Goal: Information Seeking & Learning: Learn about a topic

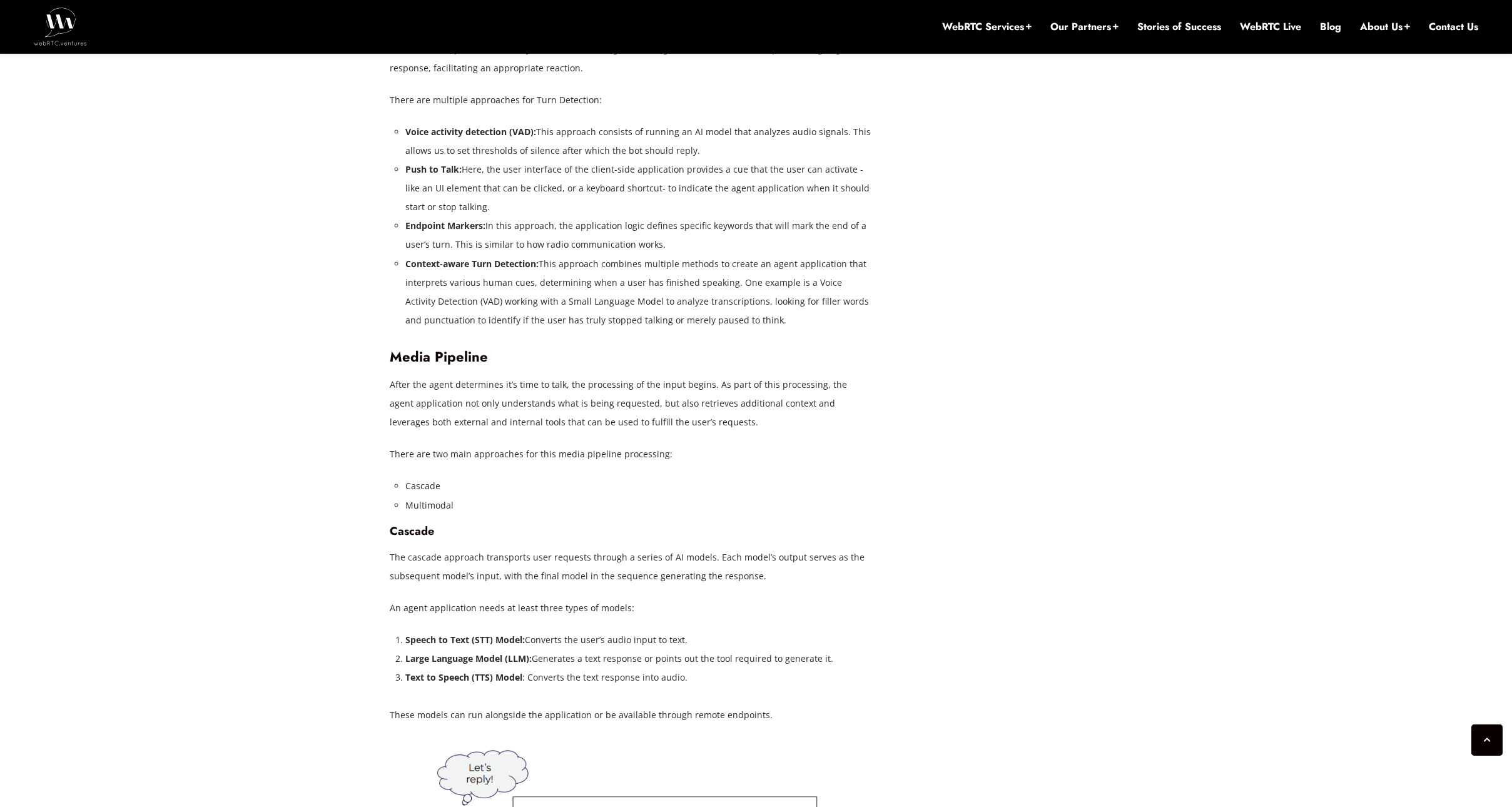
scroll to position [2976, 0]
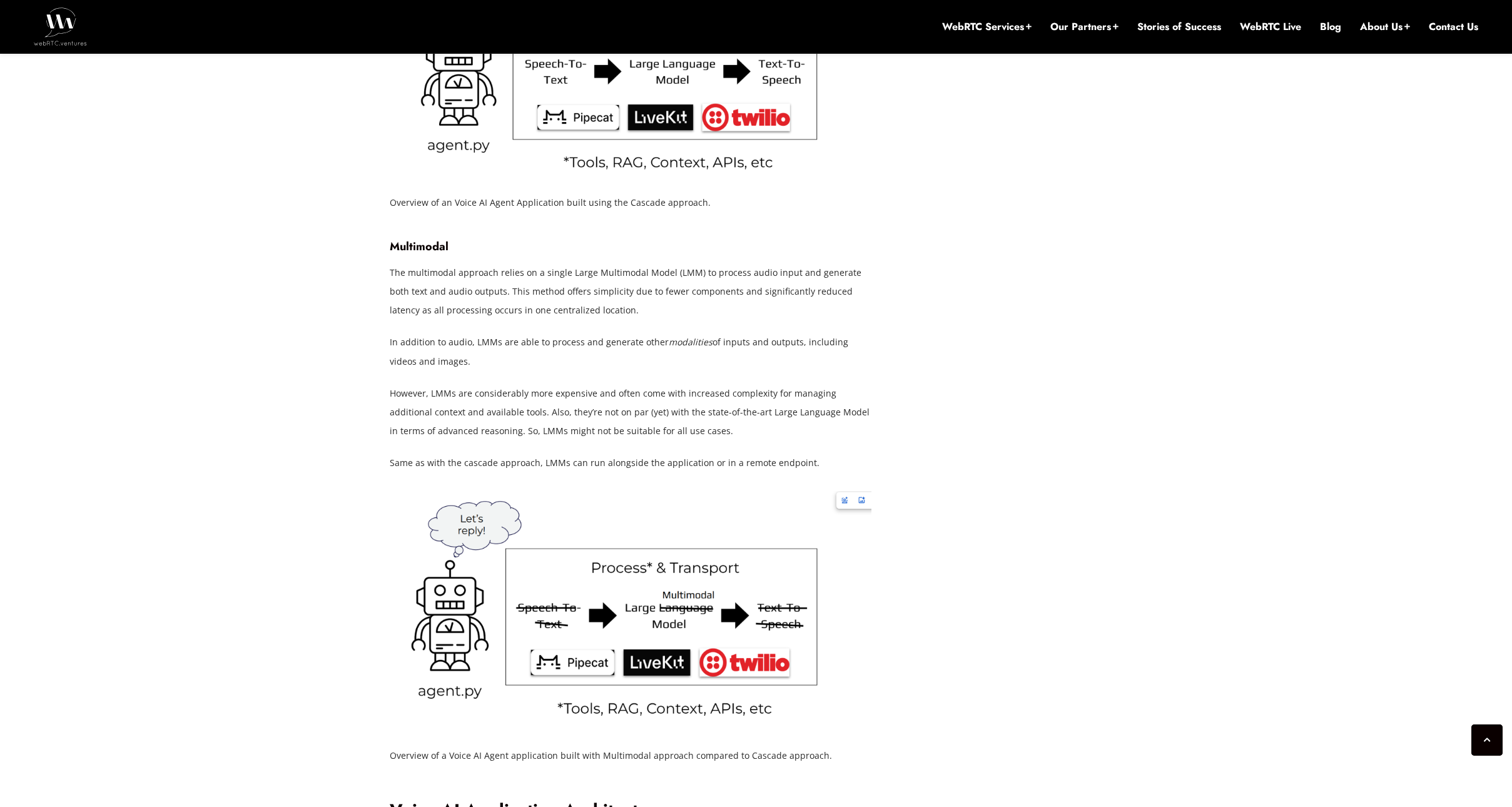
click at [1256, 518] on div "[DATE] [PERSON_NAME] Comments Off on How to Build Voice AI Applications: A Comp…" at bounding box center [756, 112] width 1512 height 5098
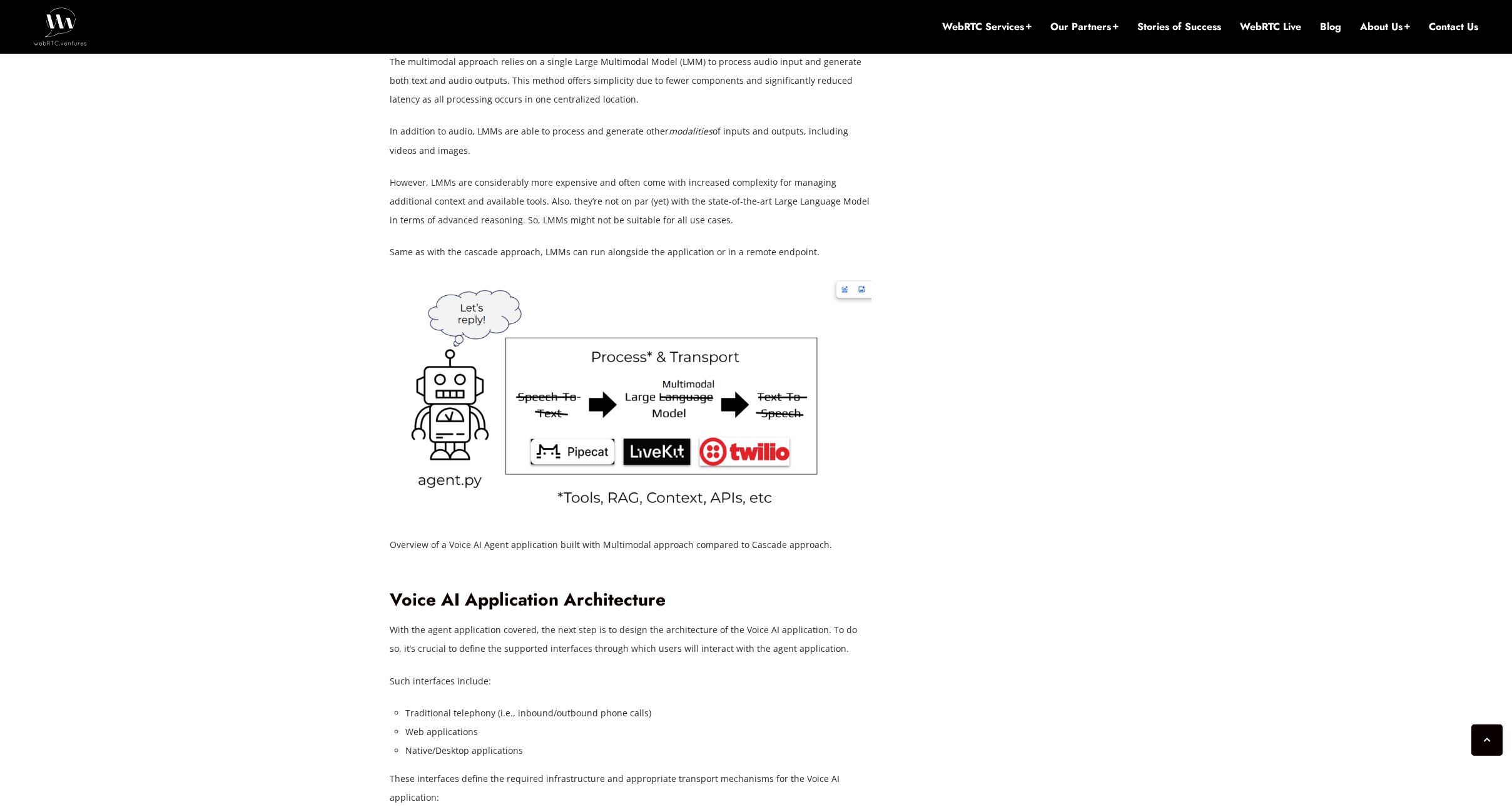
scroll to position [3243, 0]
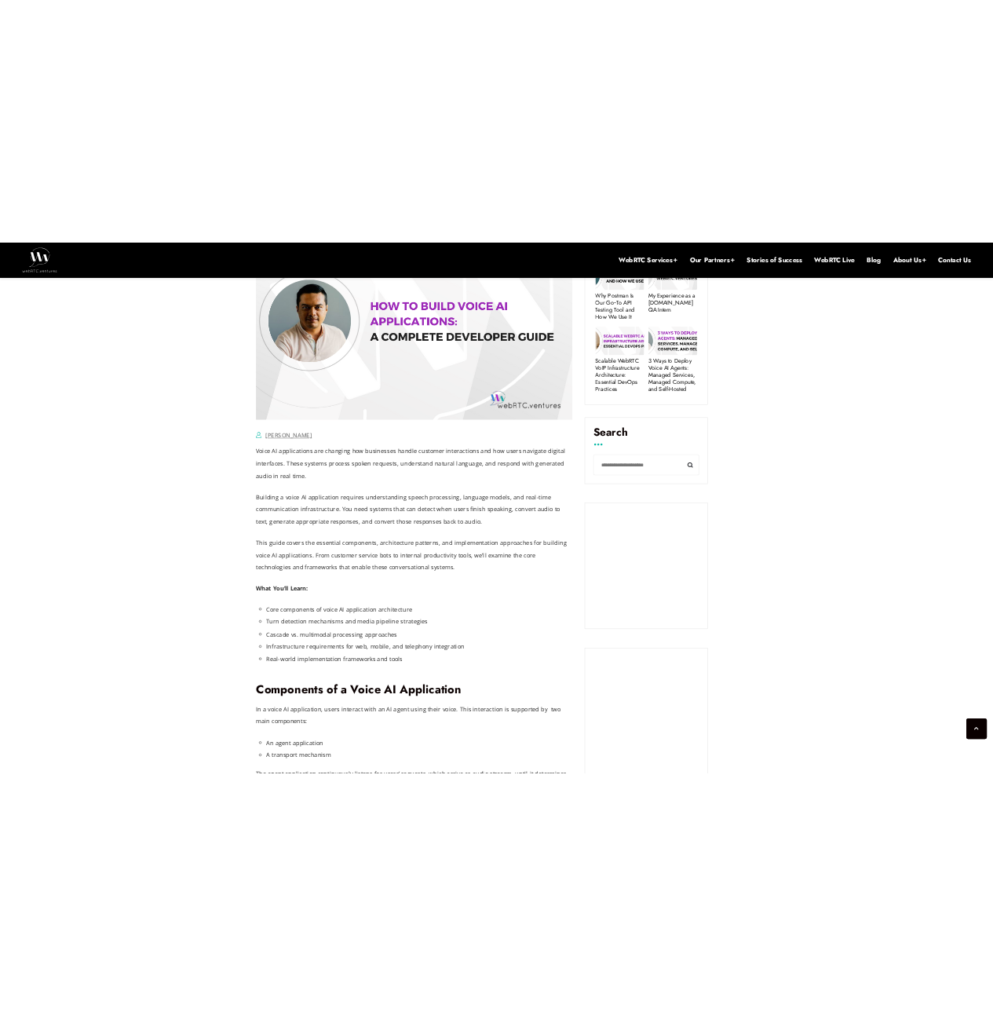
scroll to position [813, 0]
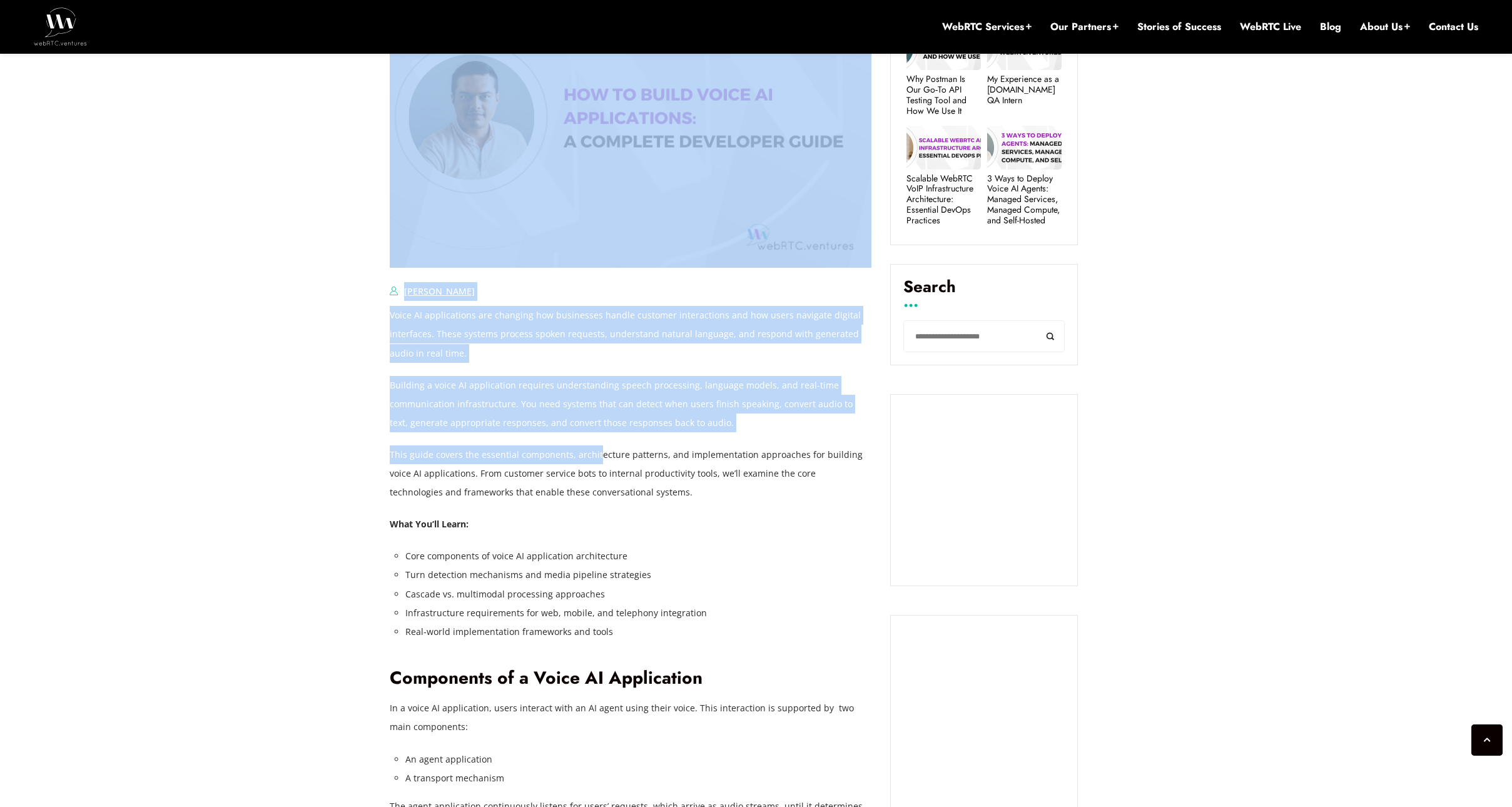
drag, startPoint x: 375, startPoint y: 314, endPoint x: 630, endPoint y: 472, distance: 300.0
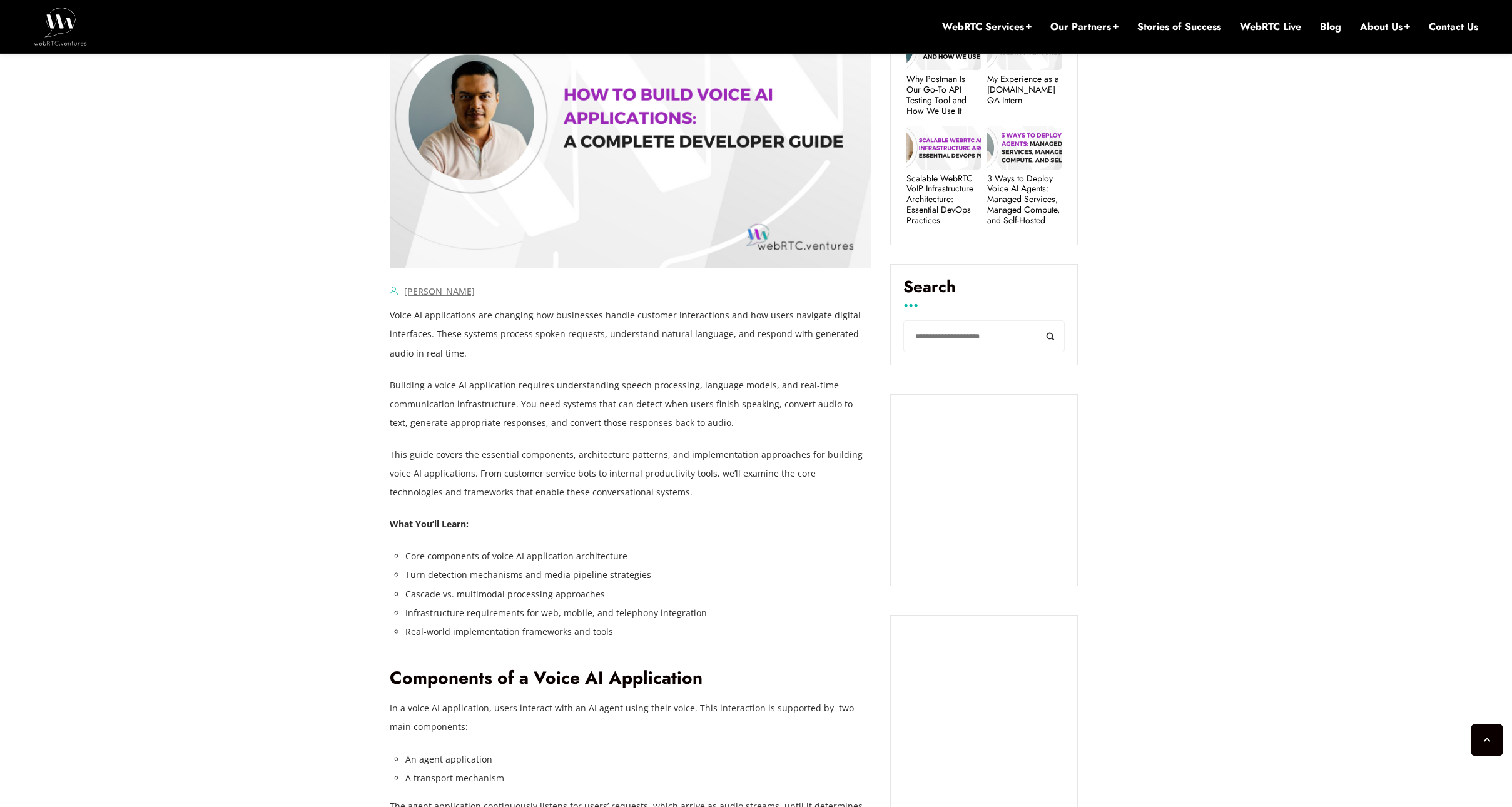
click at [630, 473] on p "This guide covers the essential components, architecture patterns, and implemen…" at bounding box center [630, 473] width 481 height 57
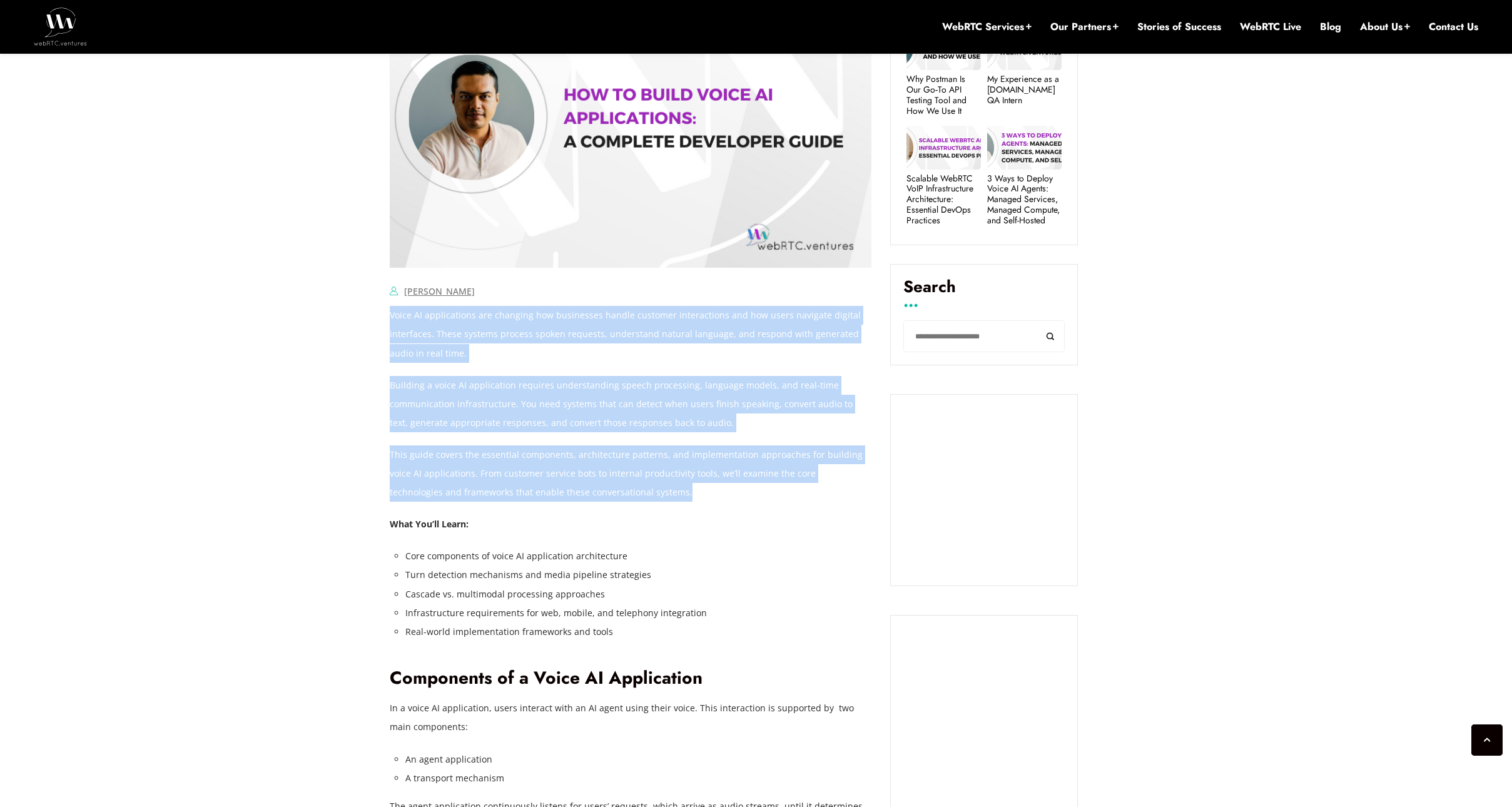
drag, startPoint x: 627, startPoint y: 496, endPoint x: 391, endPoint y: 322, distance: 293.2
copy div "Voice AI applications are changing how businesses handle customer interactions …"
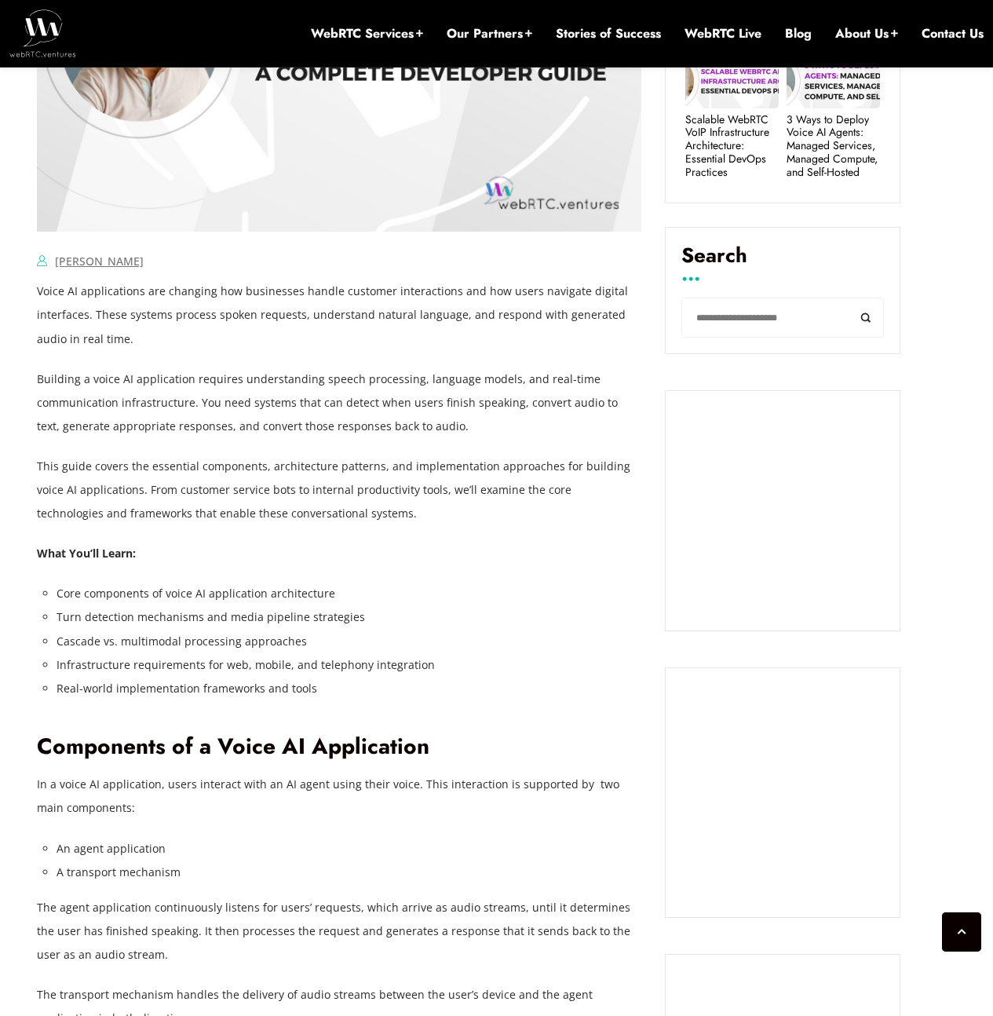
scroll to position [943, 0]
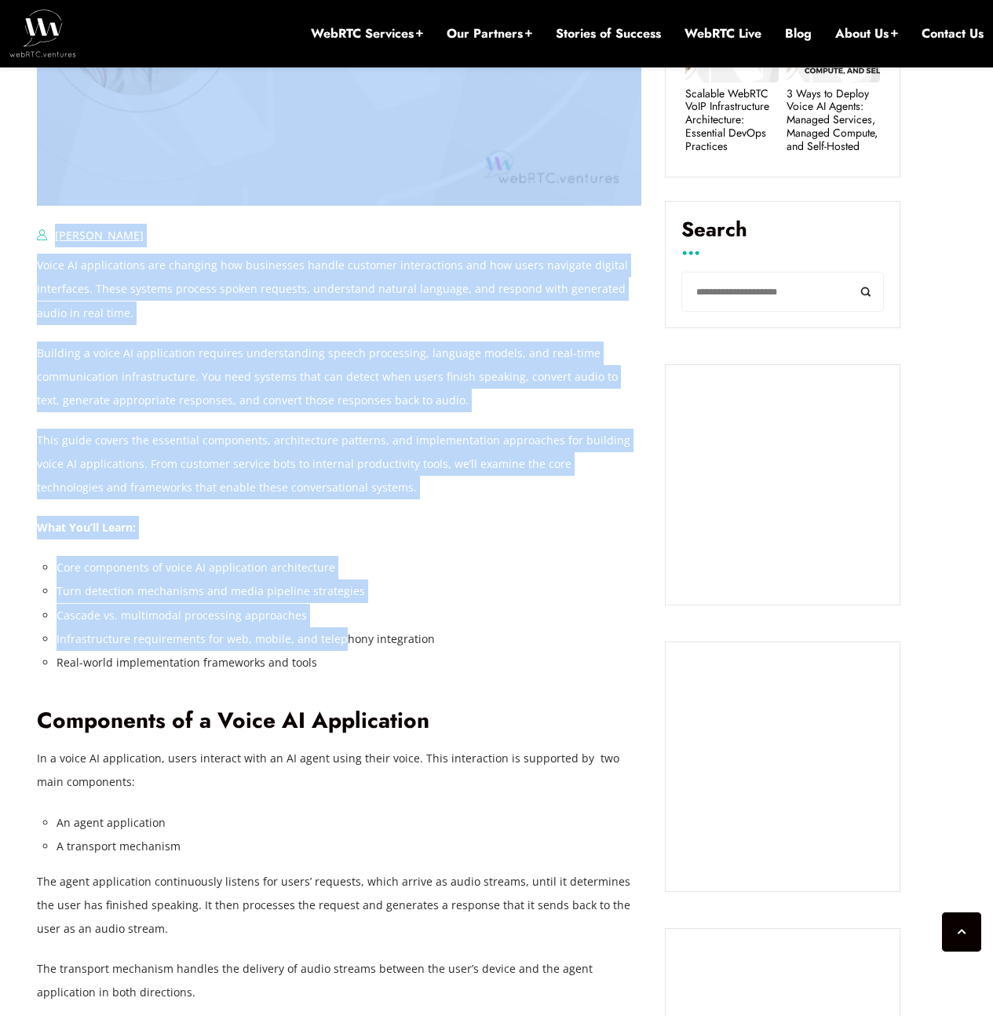
drag, startPoint x: 138, startPoint y: 553, endPoint x: 337, endPoint y: 647, distance: 219.5
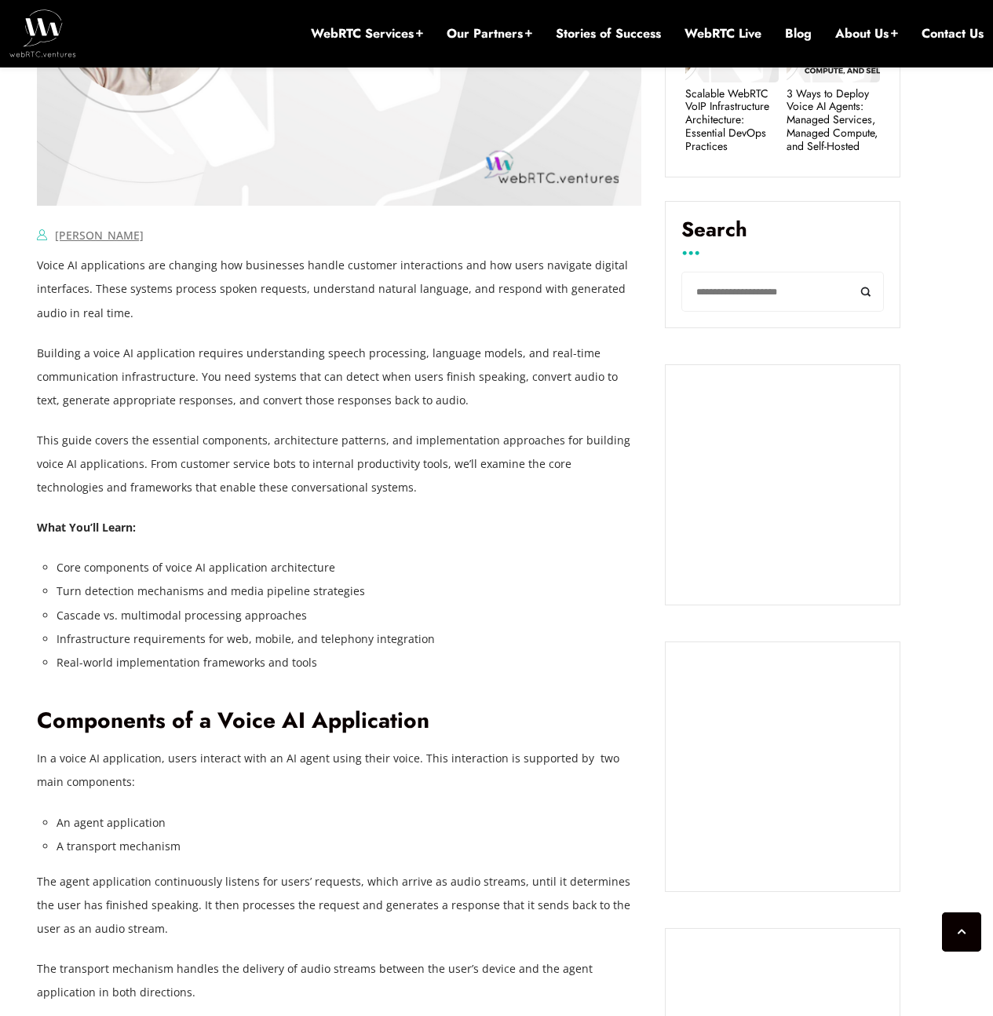
click at [343, 648] on li "Infrastructure requirements for web, mobile, and telephony integration" at bounding box center [349, 639] width 585 height 24
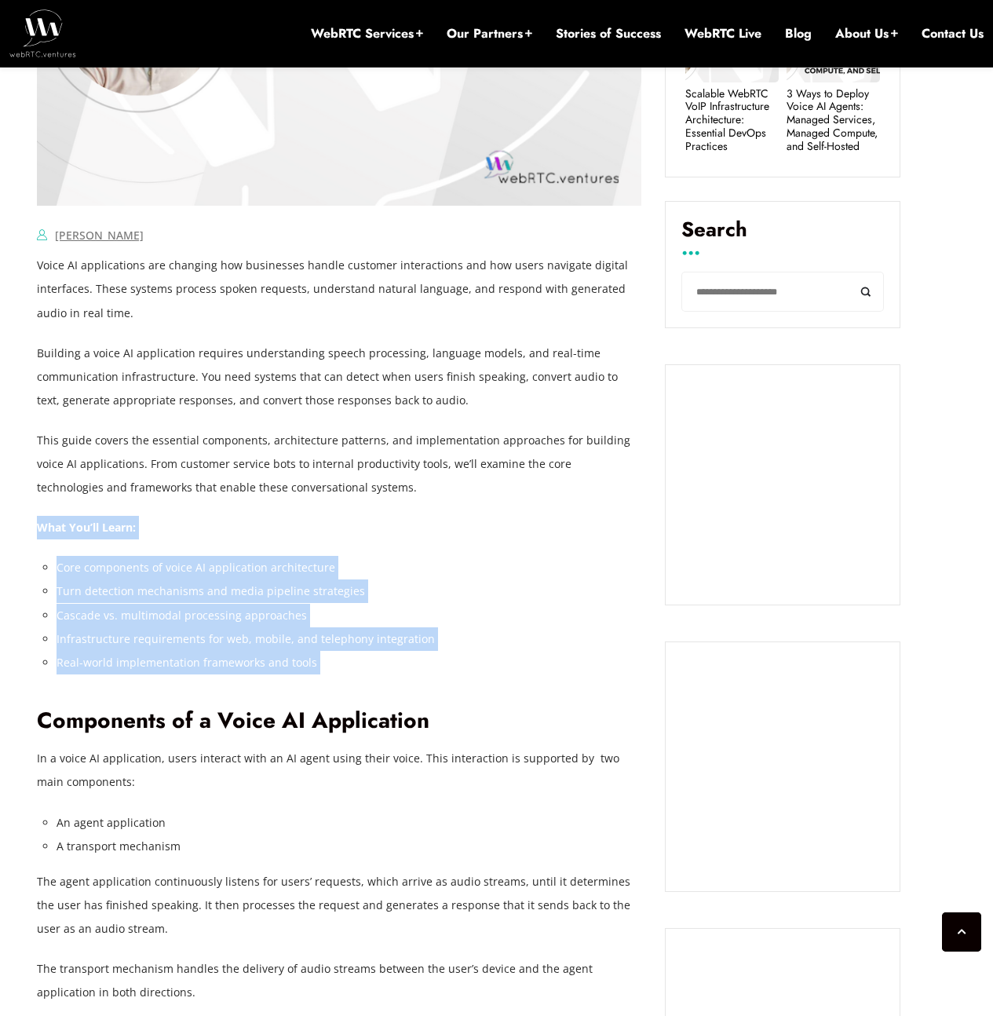
drag, startPoint x: 360, startPoint y: 702, endPoint x: 37, endPoint y: 532, distance: 365.2
copy div "What You’ll Learn: Core components of voice AI application architecture Turn de…"
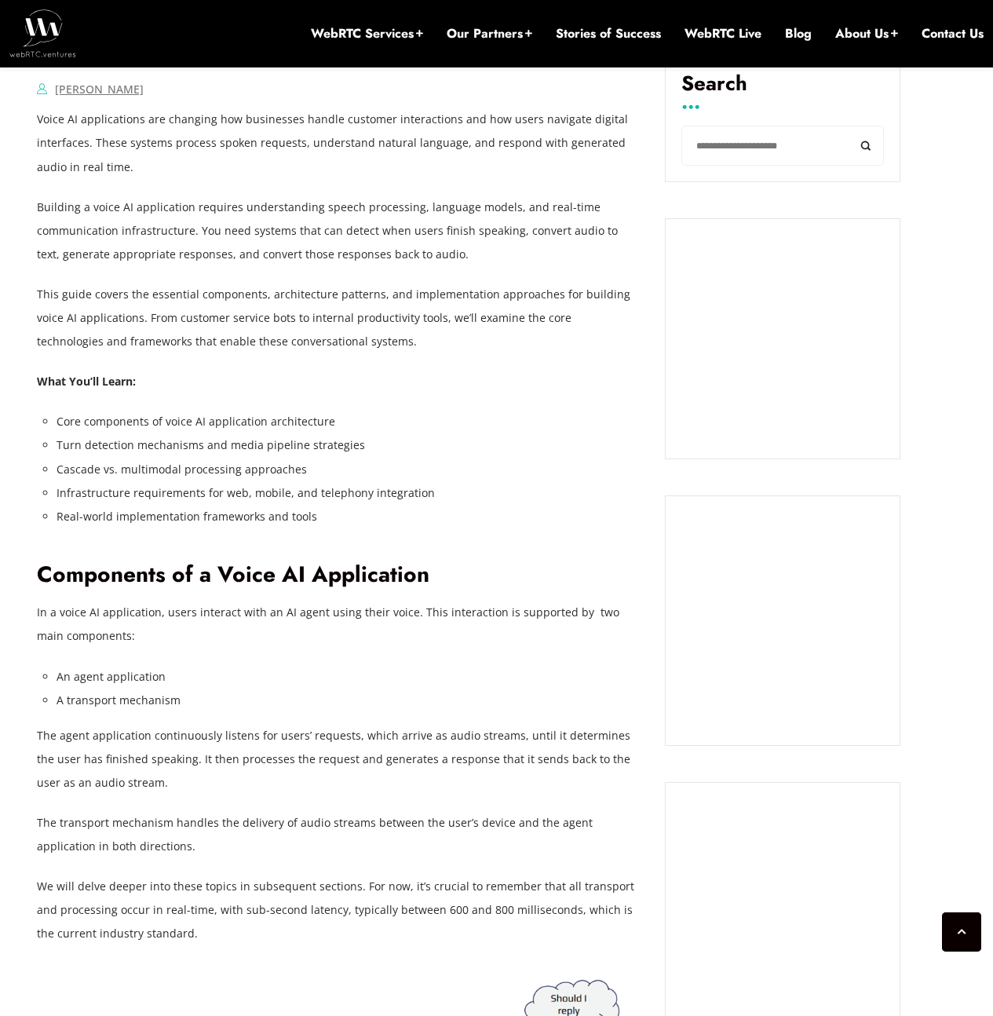
click at [461, 678] on li "An agent application" at bounding box center [349, 677] width 585 height 24
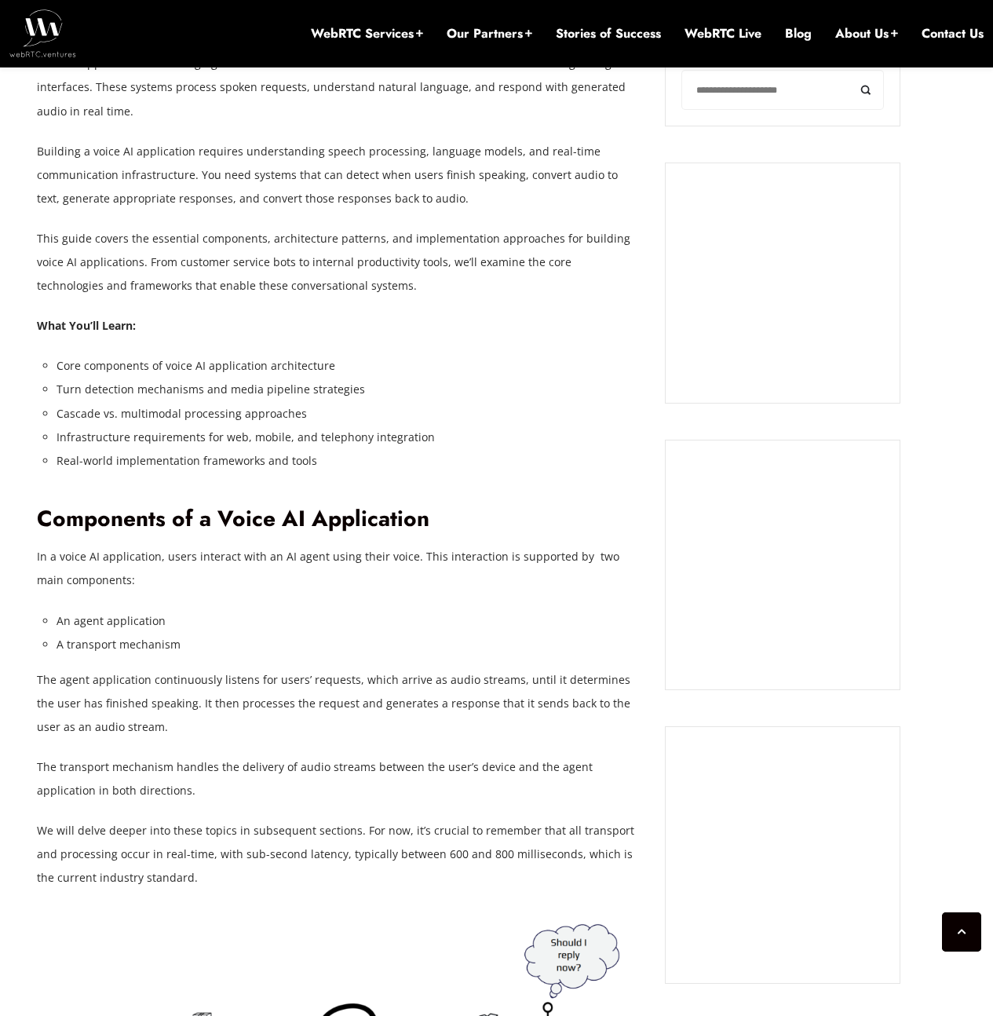
scroll to position [1156, 0]
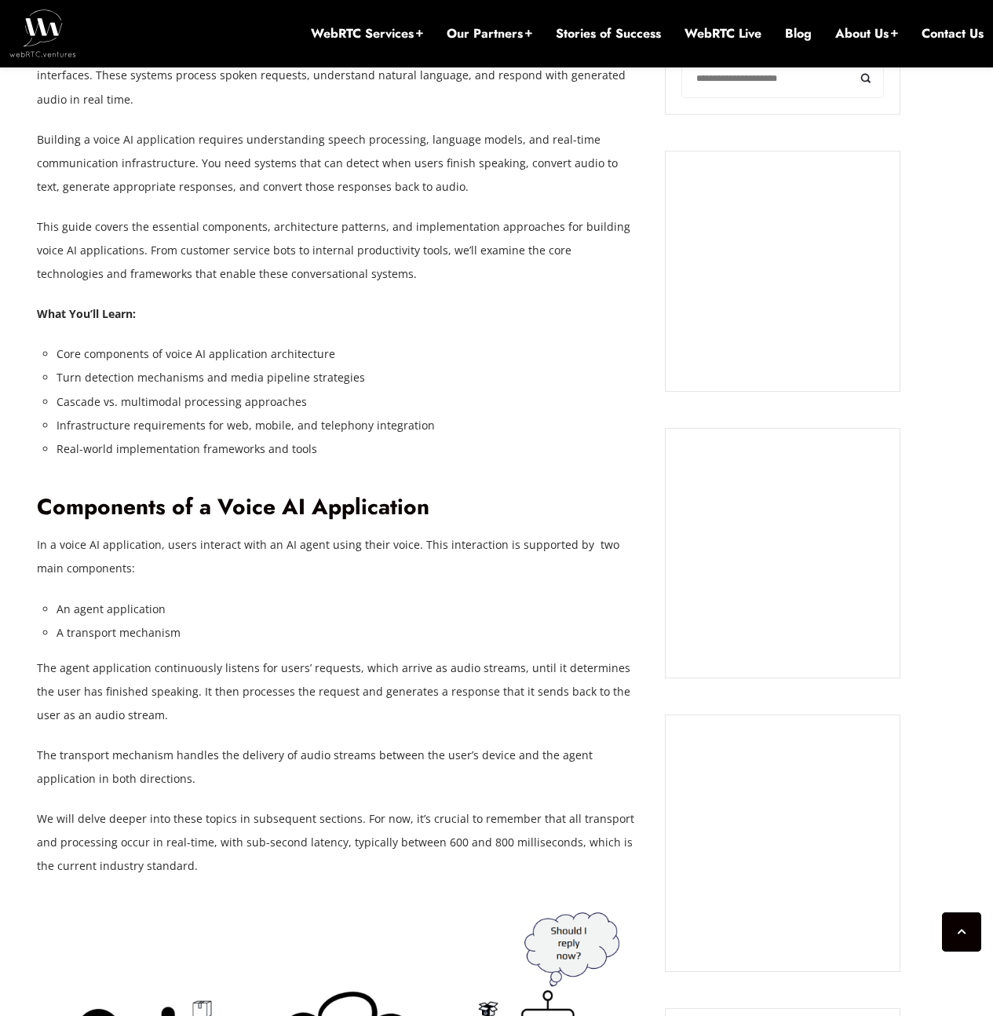
drag, startPoint x: 31, startPoint y: 539, endPoint x: 142, endPoint y: 576, distance: 116.7
click at [149, 576] on p "In a voice AI application, users interact with an AI agent using their voice. T…" at bounding box center [339, 556] width 604 height 47
click at [71, 564] on p "In a voice AI application, users interact with an AI agent using their voice. T…" at bounding box center [339, 556] width 604 height 47
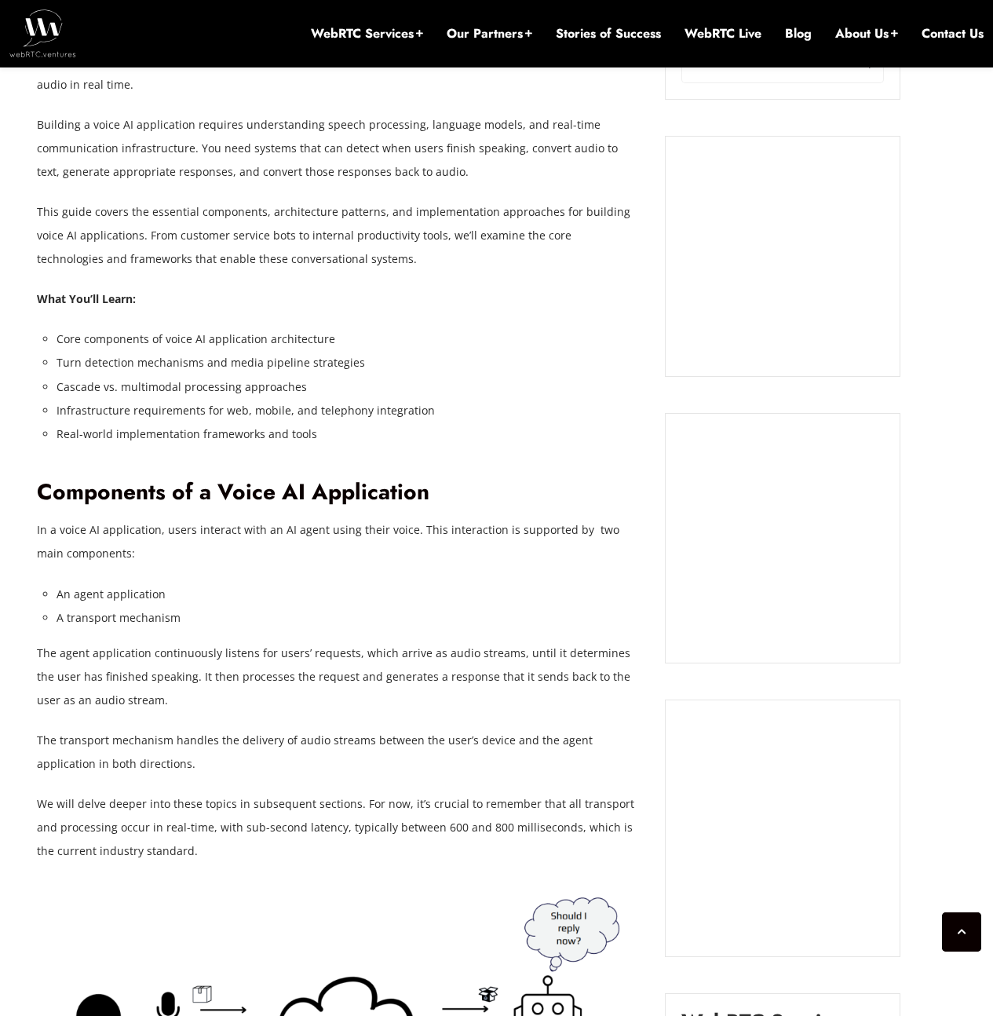
scroll to position [1172, 0]
drag, startPoint x: 410, startPoint y: 531, endPoint x: 584, endPoint y: 548, distance: 175.1
click at [584, 548] on p "In a voice AI application, users interact with an AI agent using their voice. T…" at bounding box center [339, 540] width 604 height 47
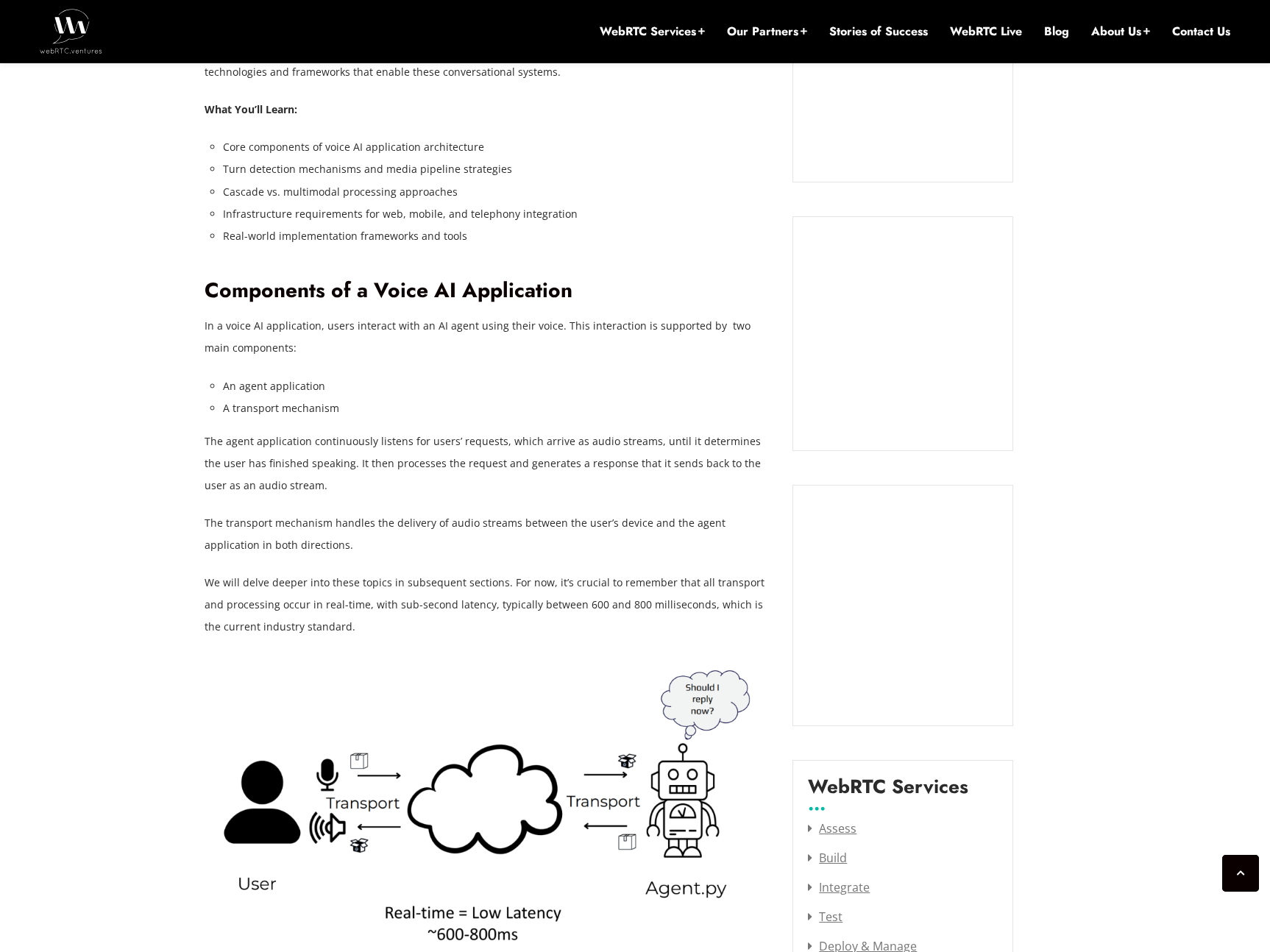
scroll to position [1269, 0]
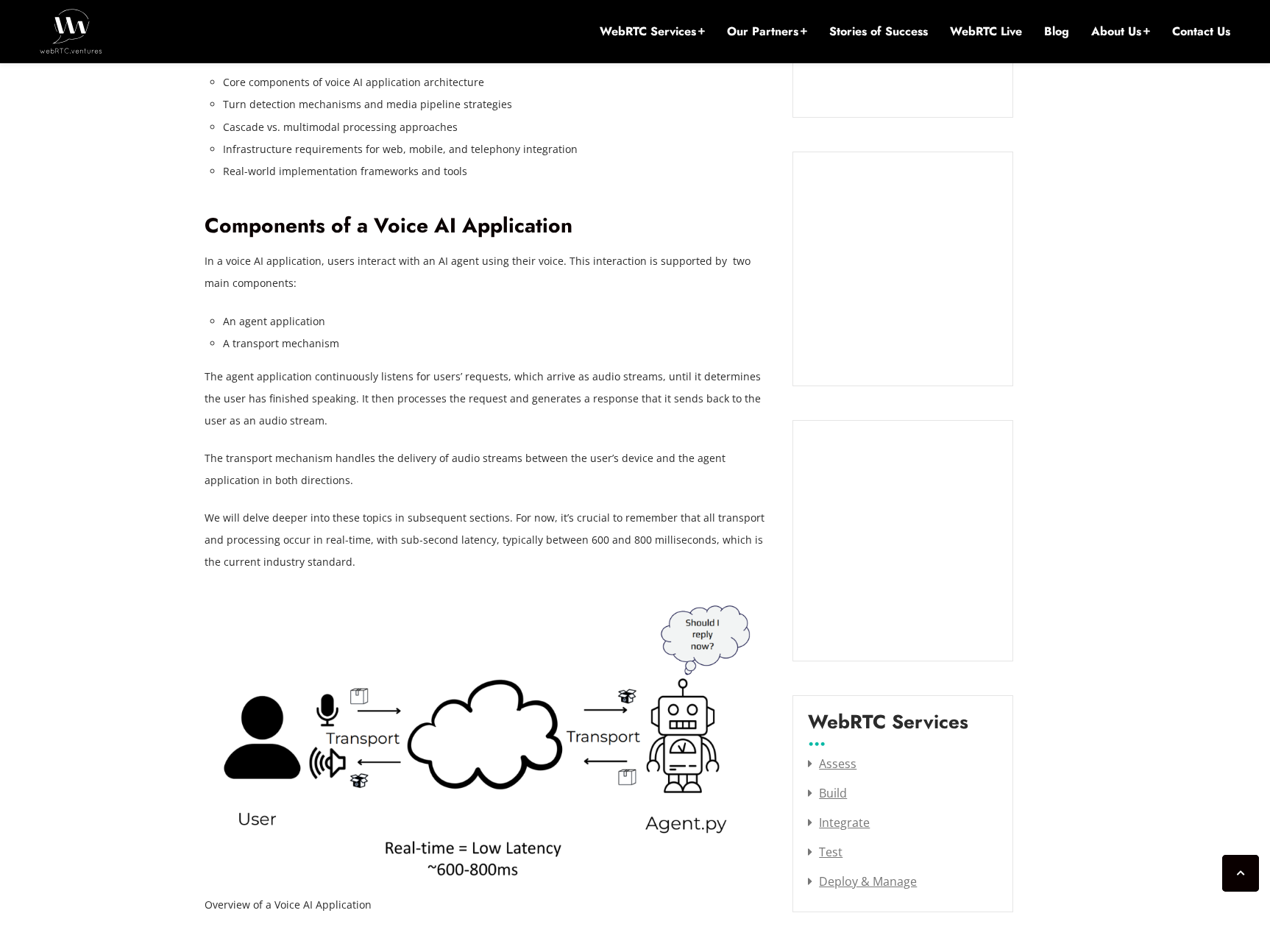
scroll to position [1333, 0]
drag, startPoint x: 230, startPoint y: 264, endPoint x: 306, endPoint y: 289, distance: 80.0
click at [306, 289] on p "In a voice AI application, users interact with an AI agent using their voice. T…" at bounding box center [487, 272] width 566 height 44
drag, startPoint x: 300, startPoint y: 289, endPoint x: 204, endPoint y: 260, distance: 100.3
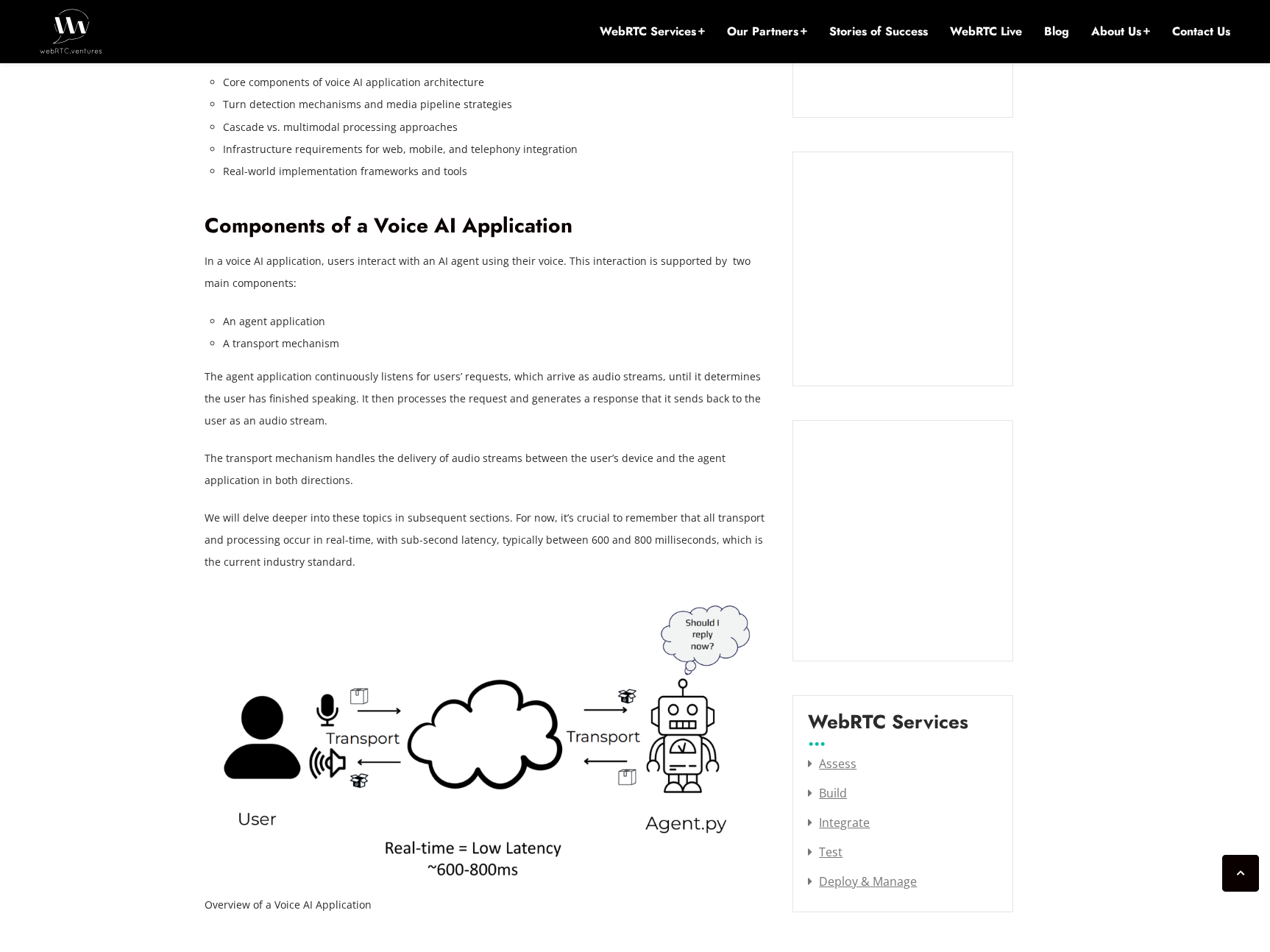
click at [204, 260] on p "In a voice AI application, users interact with an AI agent using their voice. T…" at bounding box center [487, 272] width 566 height 44
copy p "In a voice AI application, users interact with an AI agent using their voice. T…"
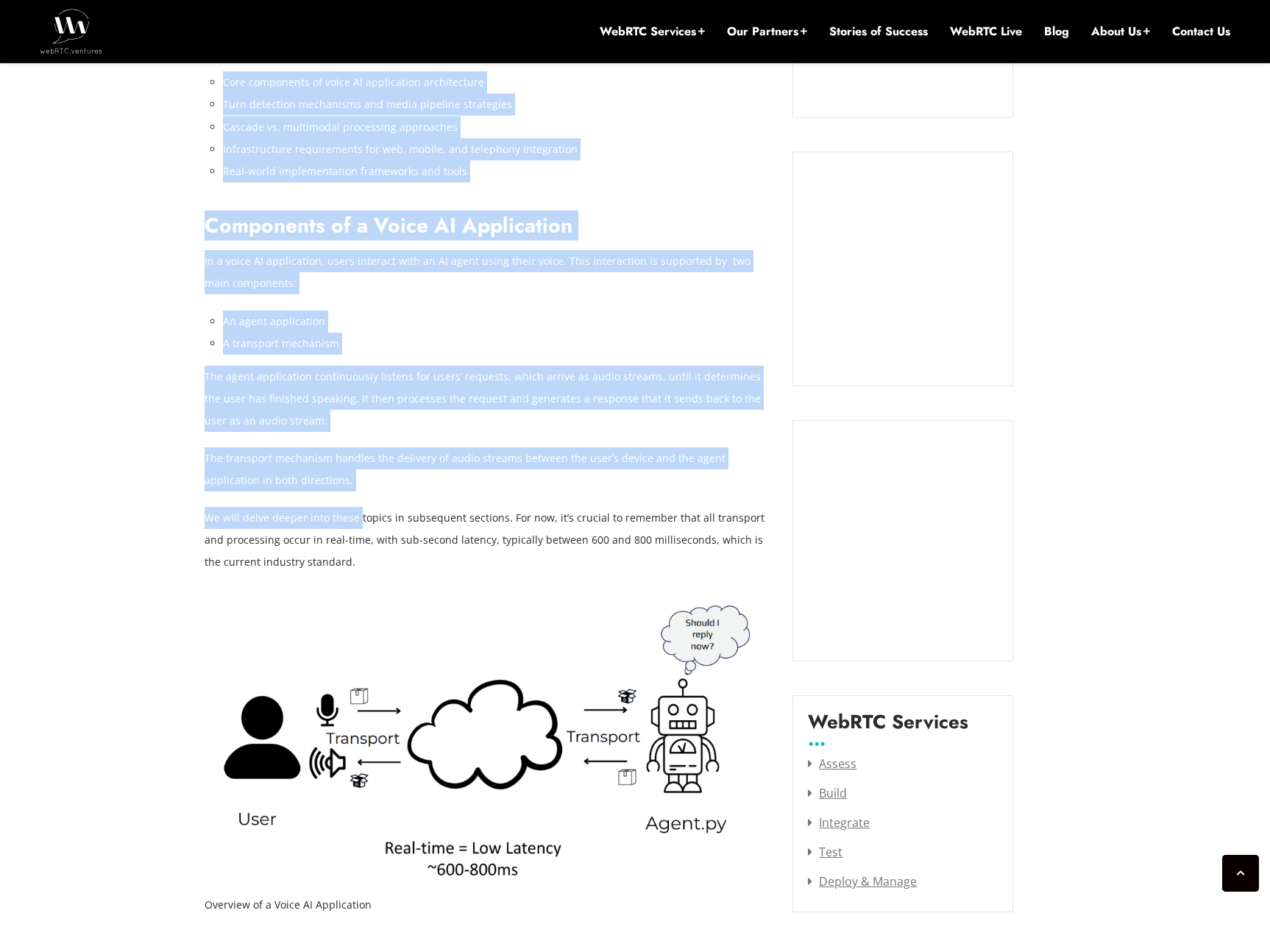
drag, startPoint x: 197, startPoint y: 378, endPoint x: 358, endPoint y: 522, distance: 216.0
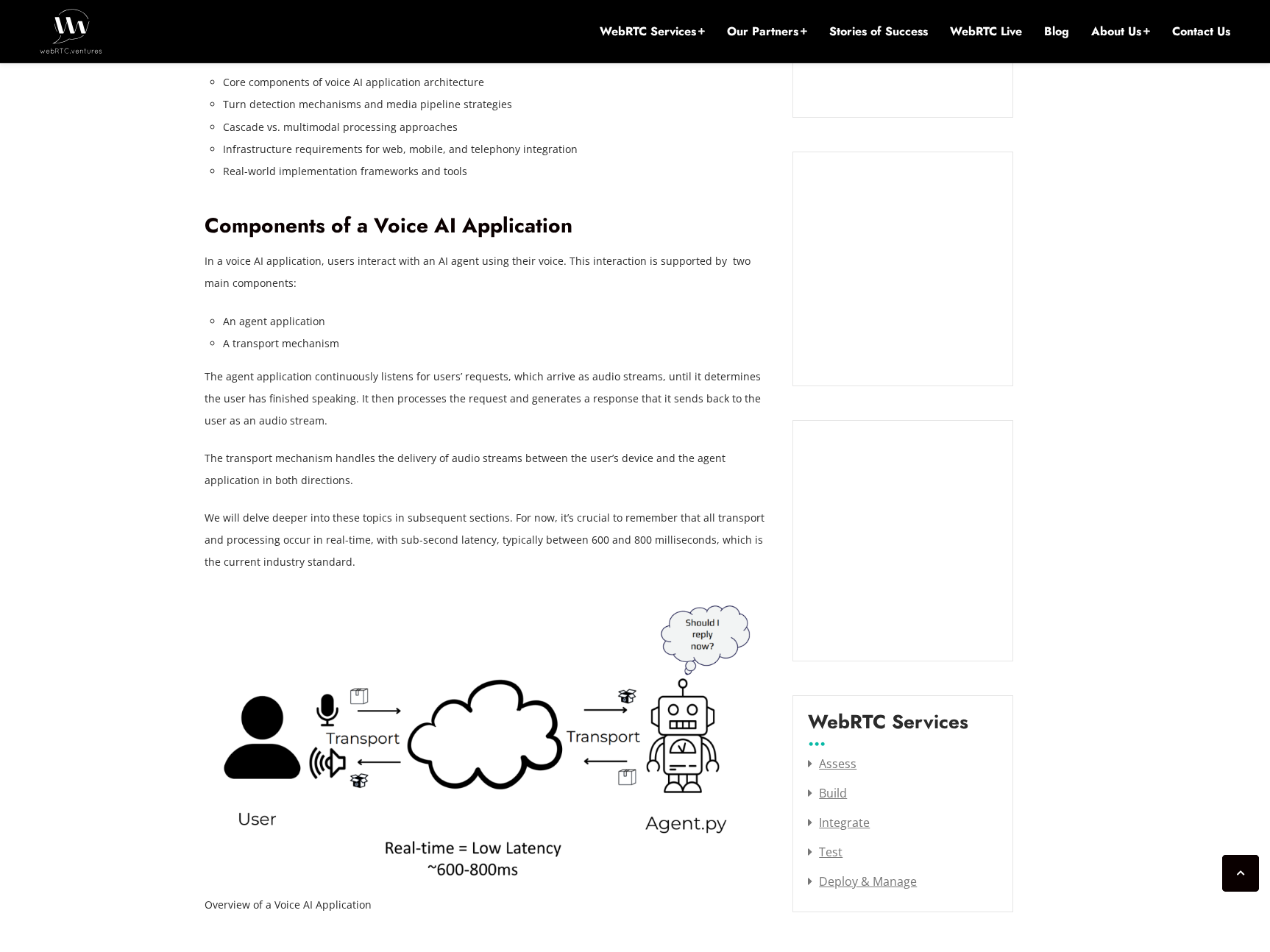
click at [380, 534] on p "We will delve deeper into these topics in subsequent sections. For now, it’s cr…" at bounding box center [487, 540] width 566 height 67
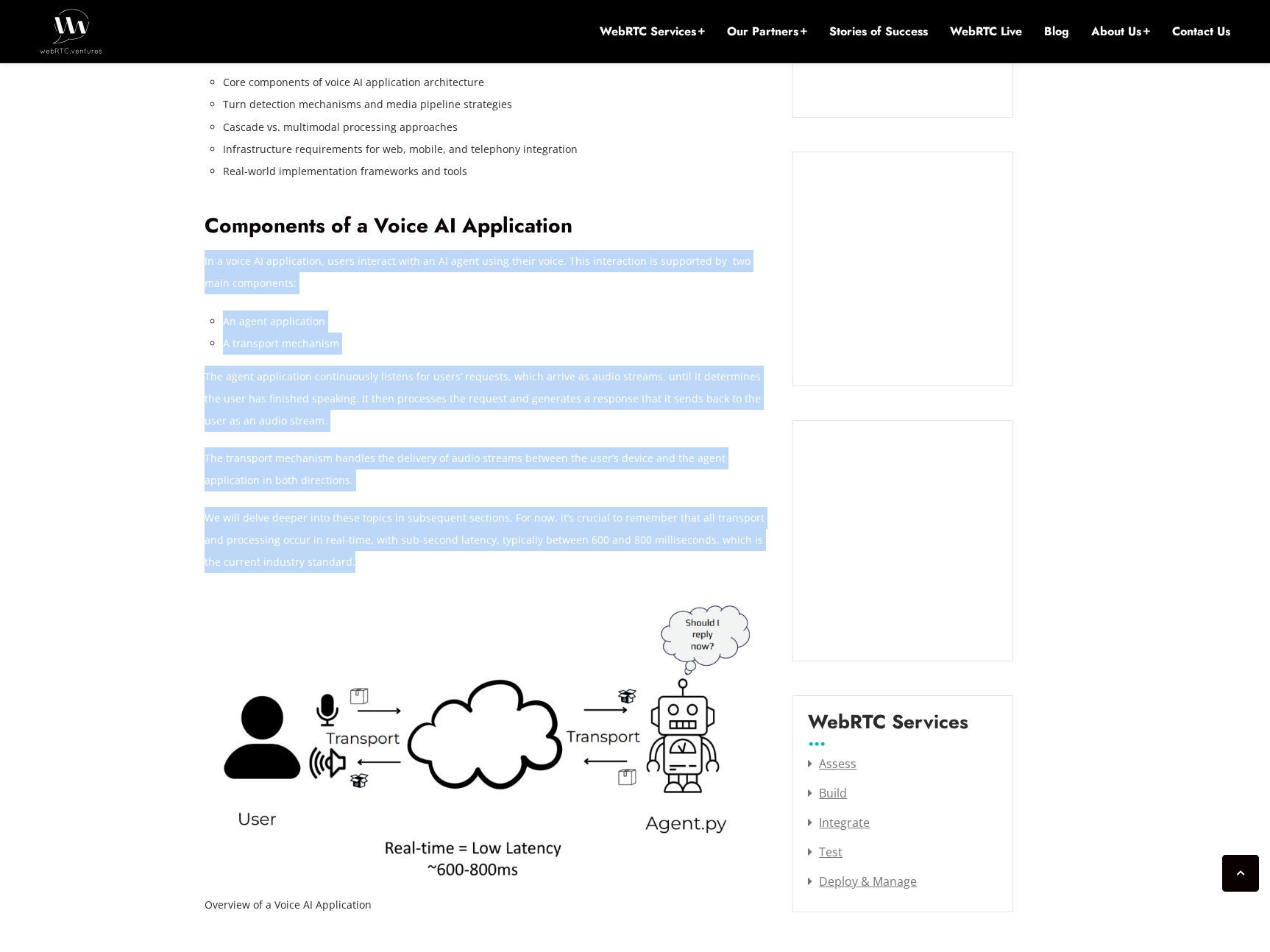
drag, startPoint x: 372, startPoint y: 566, endPoint x: 203, endPoint y: 265, distance: 345.2
copy div "In a voice AI application, users interact with an AI agent using their voice. T…"
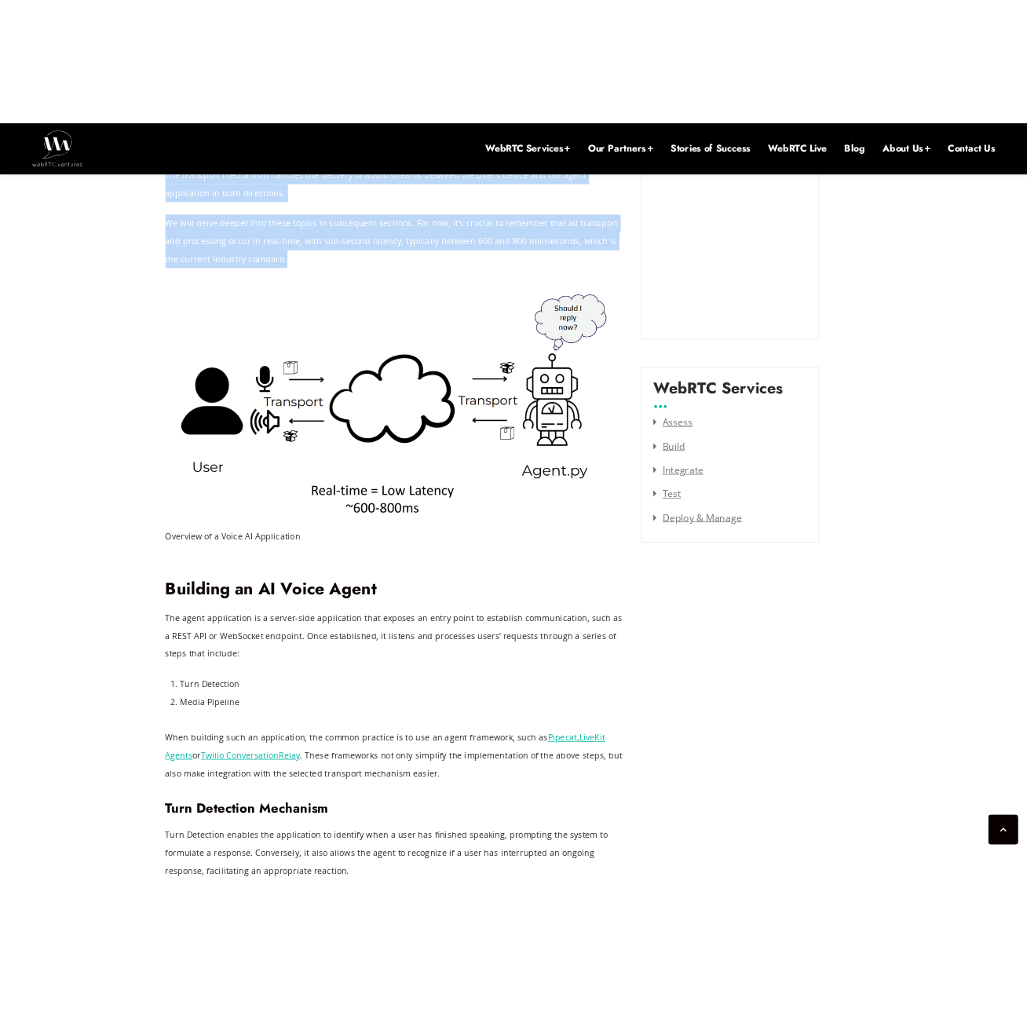
scroll to position [1843, 0]
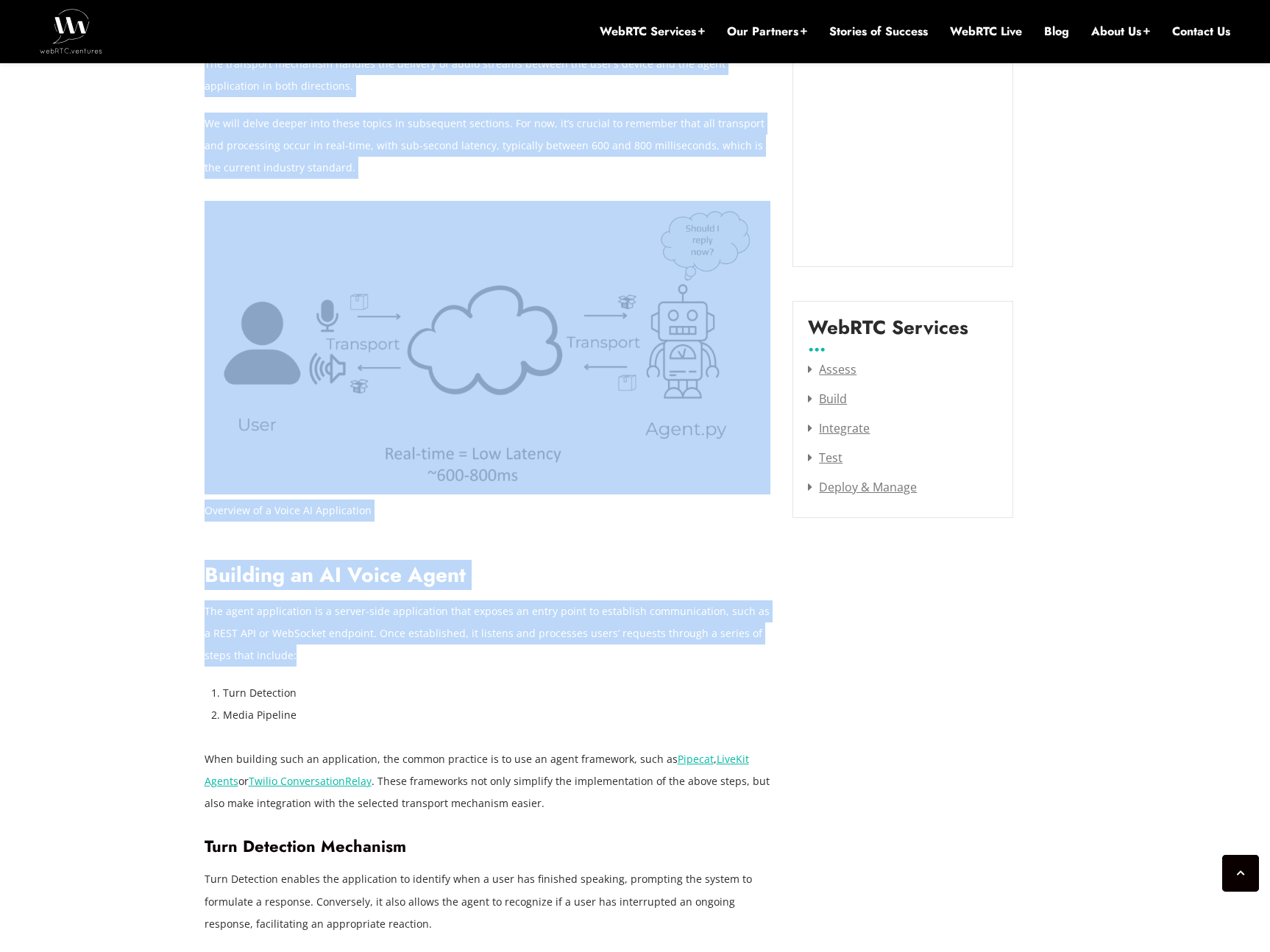
drag, startPoint x: 186, startPoint y: 607, endPoint x: 292, endPoint y: 655, distance: 116.4
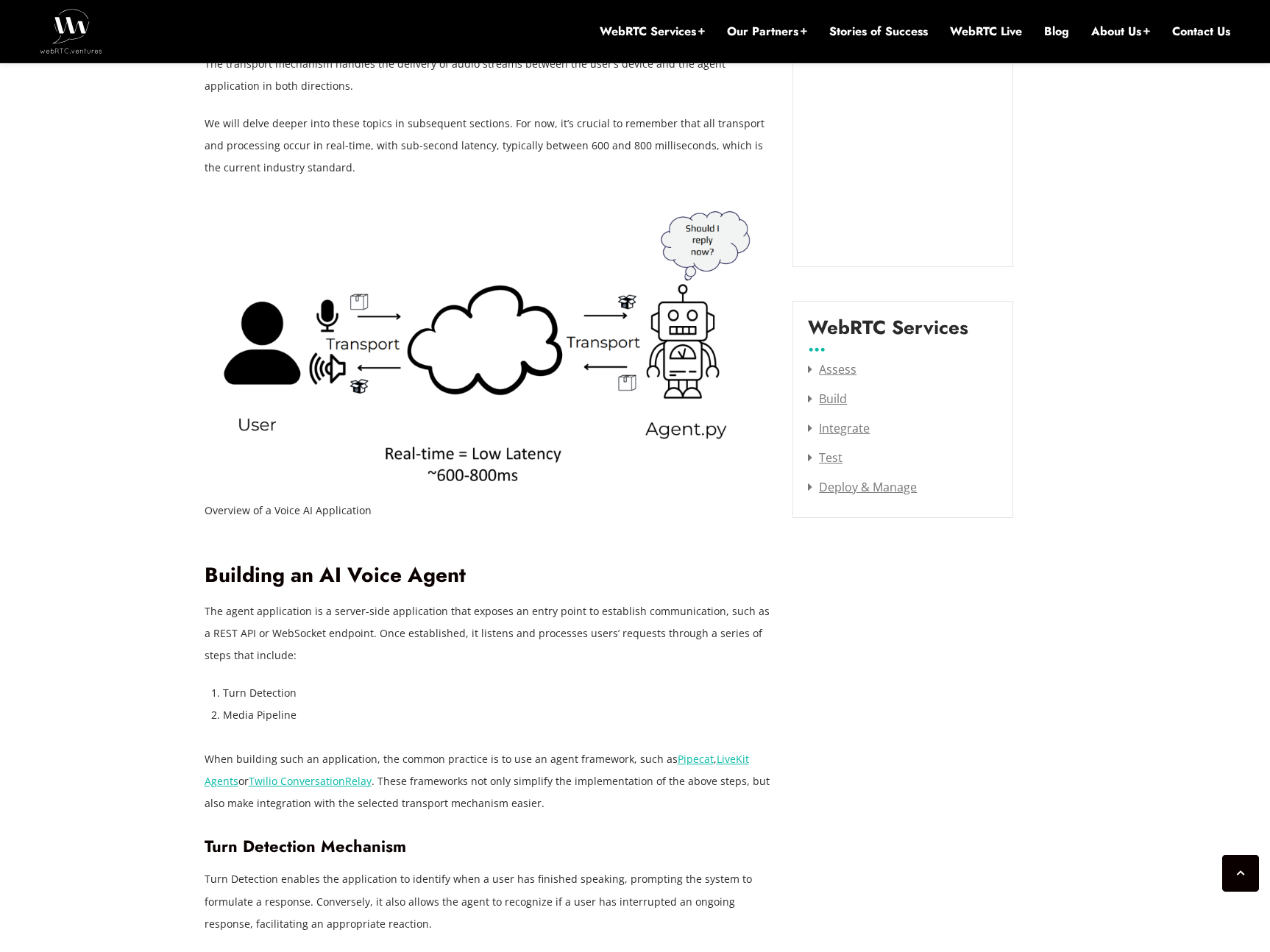
click at [293, 655] on p "The agent application is a server-side application that exposes an entry point …" at bounding box center [487, 633] width 566 height 67
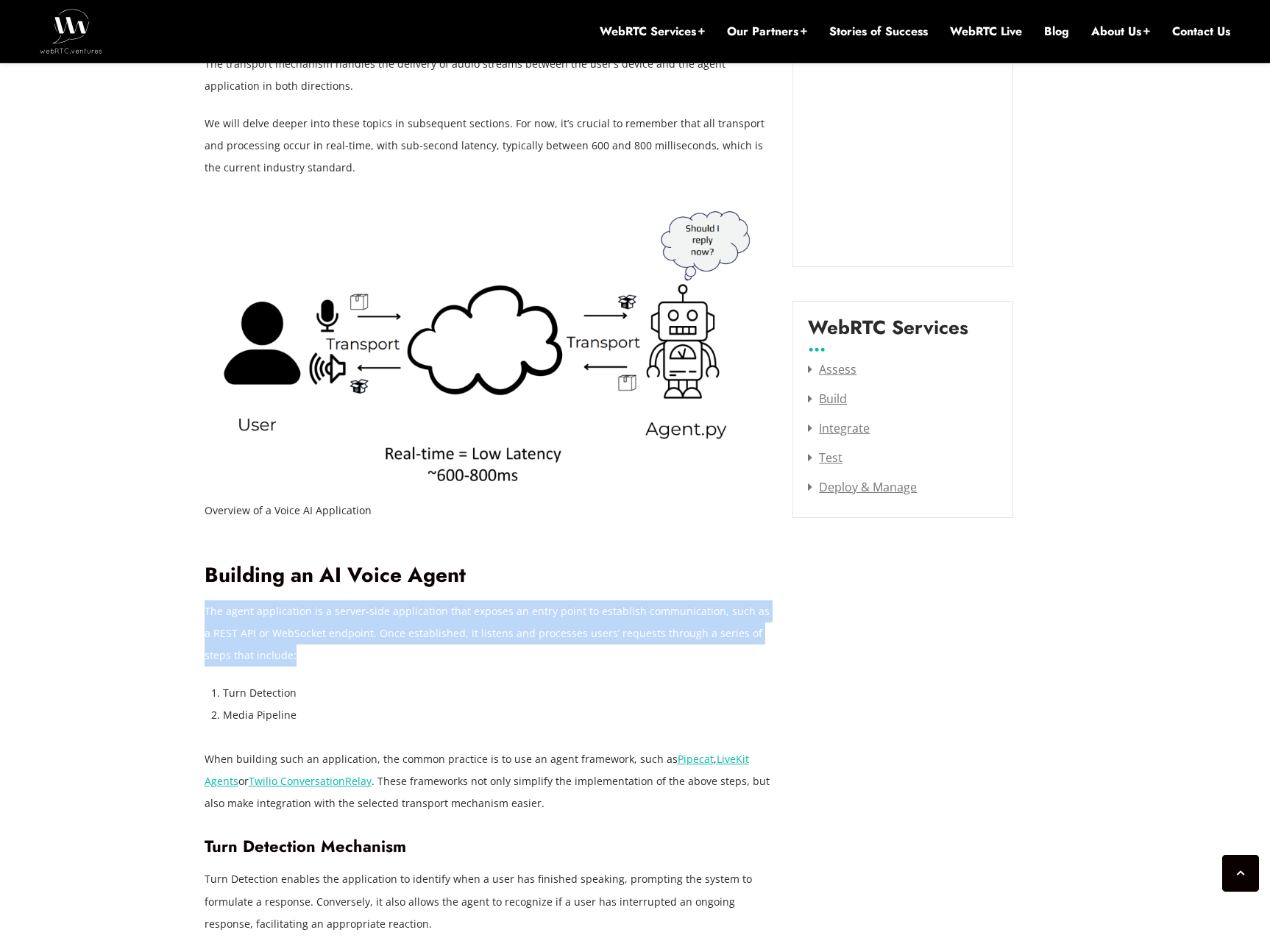
drag, startPoint x: 253, startPoint y: 635, endPoint x: 206, endPoint y: 618, distance: 50.0
click at [206, 618] on p "The agent application is a server-side application that exposes an entry point …" at bounding box center [487, 633] width 566 height 67
copy p "The agent application is a server-side application that exposes an entry point …"
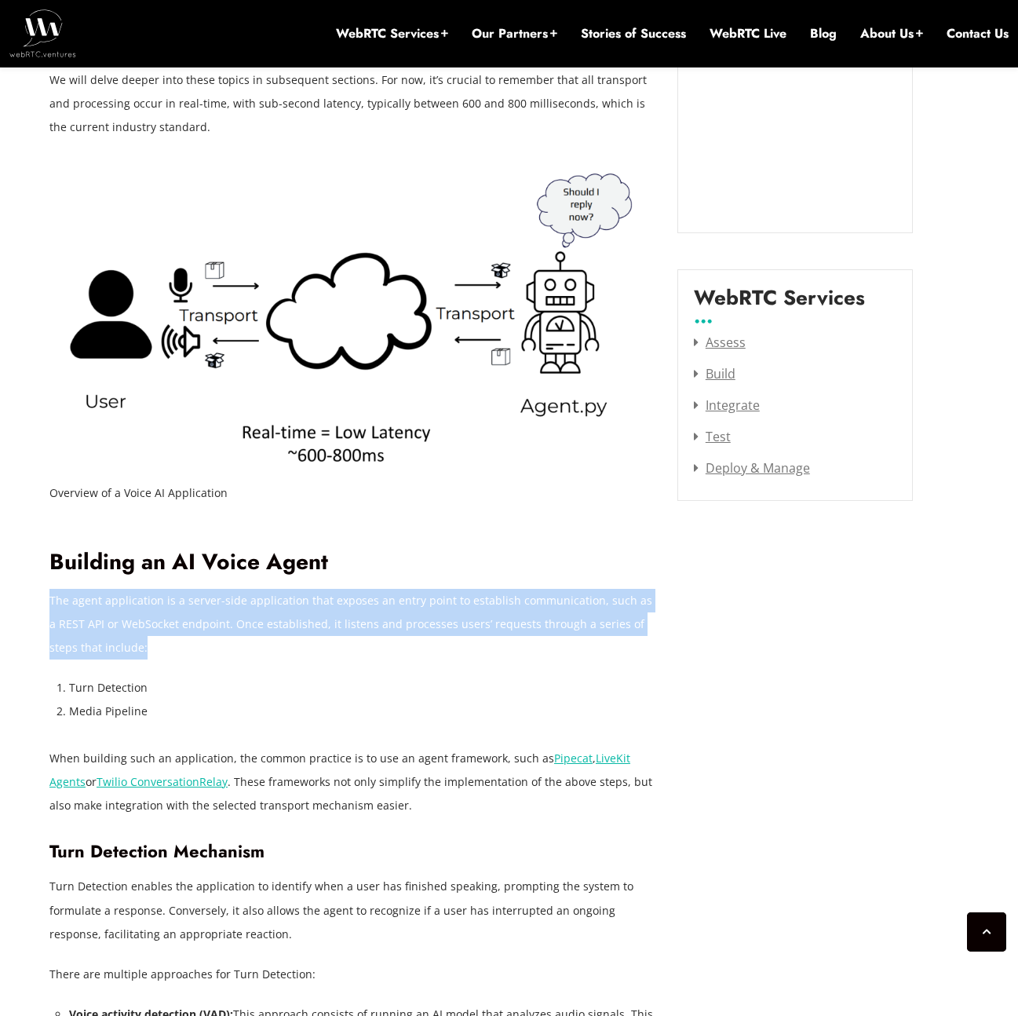
scroll to position [1906, 0]
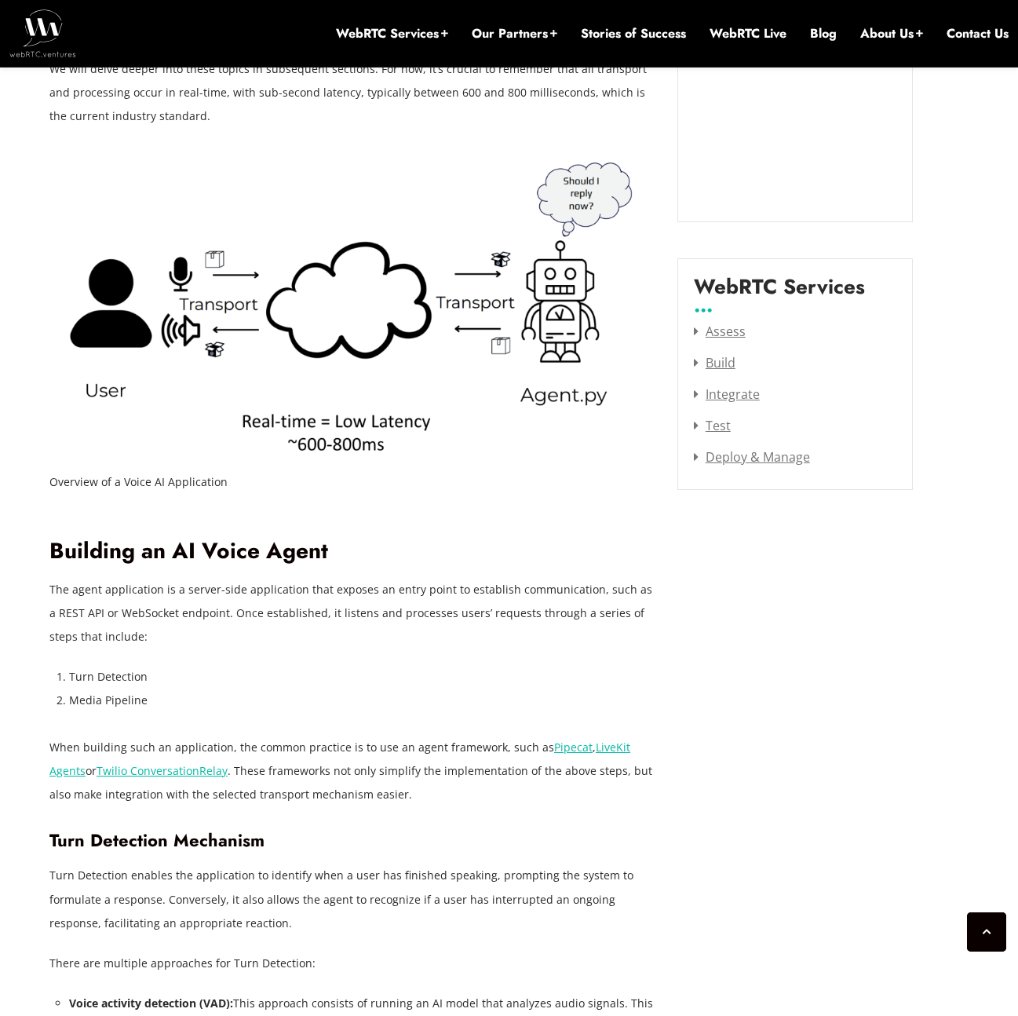
click at [601, 711] on li "Media Pipeline" at bounding box center [361, 700] width 585 height 24
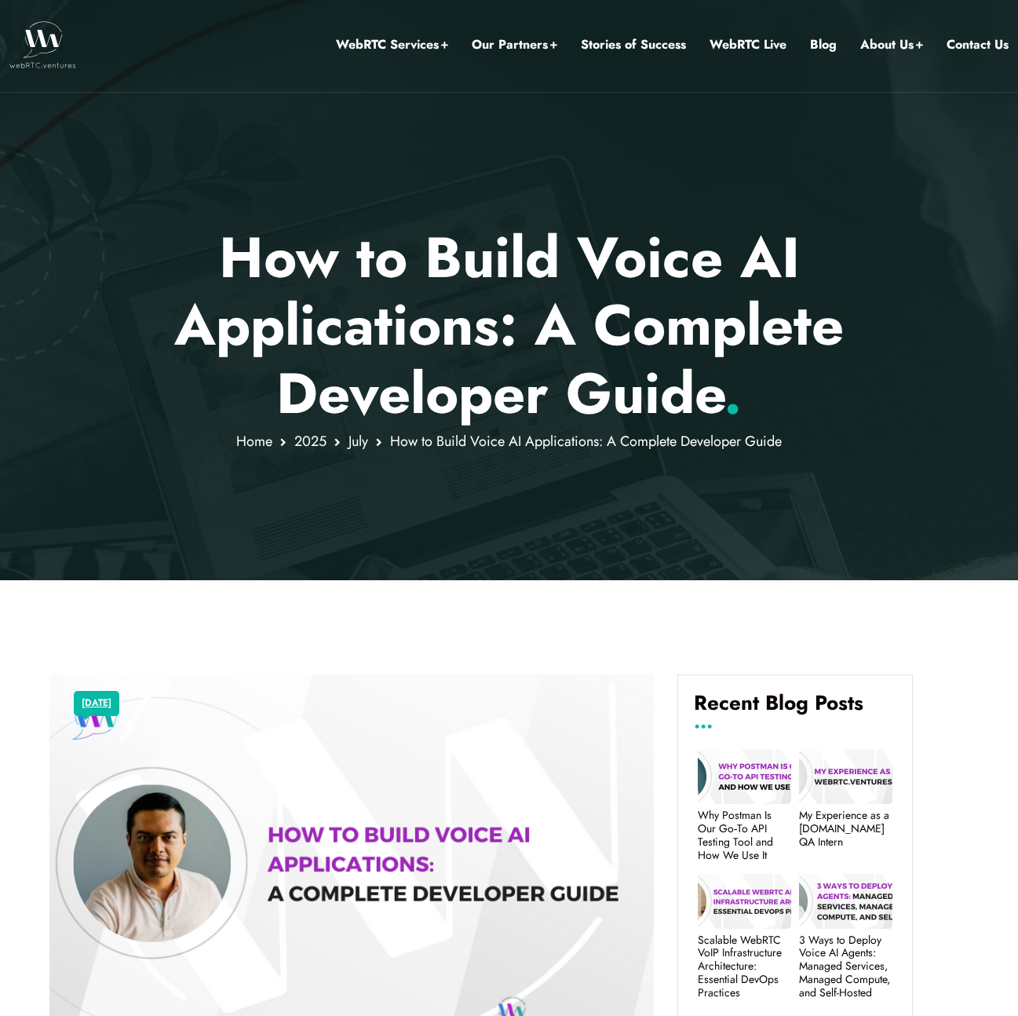
scroll to position [0, 0]
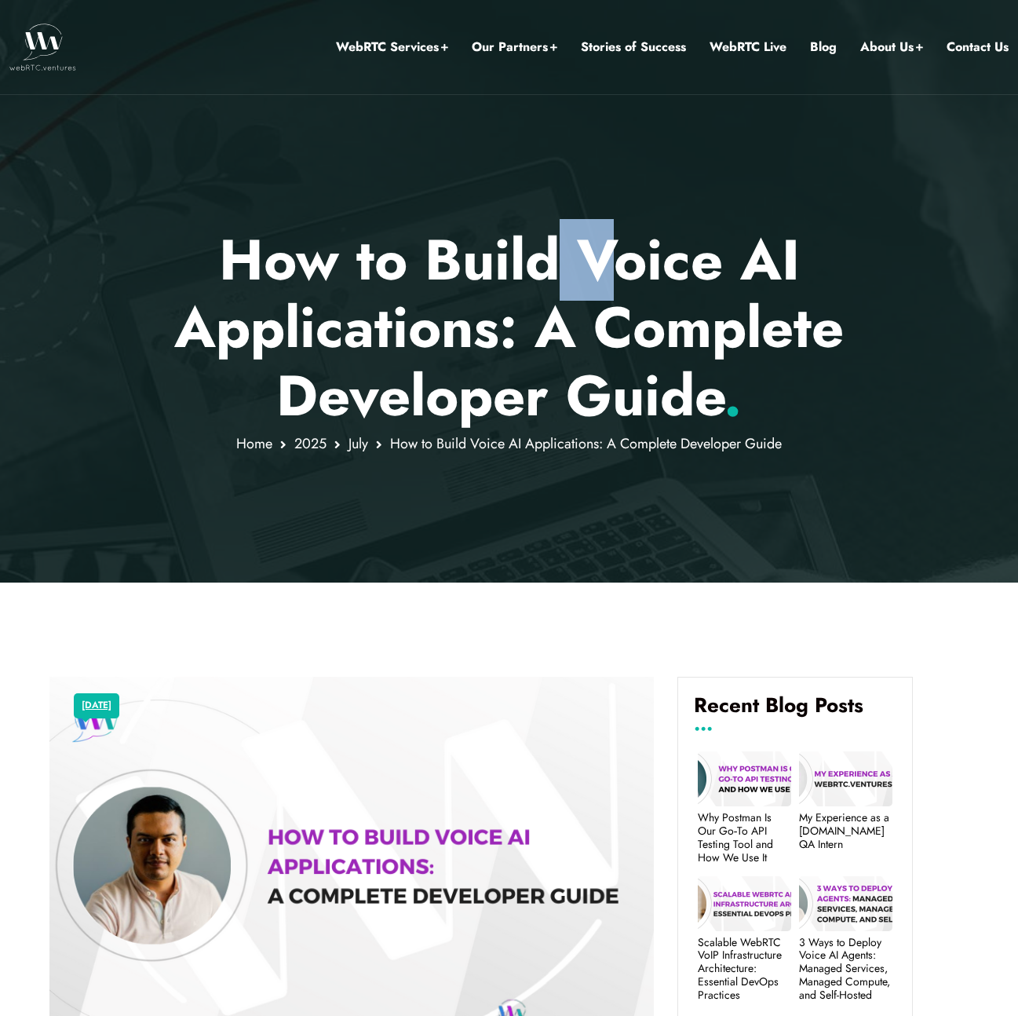
drag, startPoint x: 619, startPoint y: 275, endPoint x: 555, endPoint y: 243, distance: 71.3
click at [556, 243] on p "How to Build Voice AI Applications: A Complete Developer Guide ." at bounding box center [508, 327] width 919 height 203
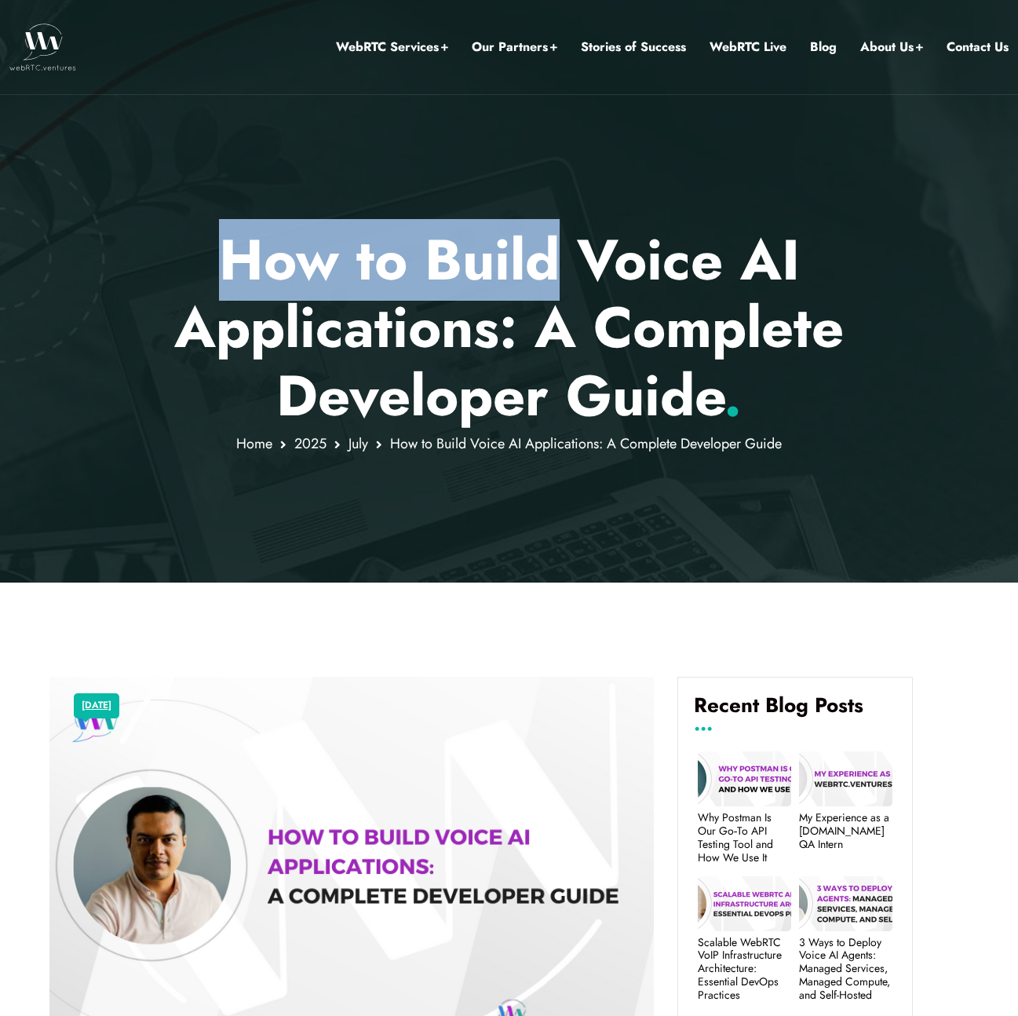
drag, startPoint x: 557, startPoint y: 245, endPoint x: 803, endPoint y: 480, distance: 340.4
click at [804, 482] on div "How to Build Voice AI Applications: A Complete Developer Guide . Home [DATE] Ho…" at bounding box center [509, 291] width 1018 height 583
click at [559, 524] on div at bounding box center [509, 291] width 1018 height 583
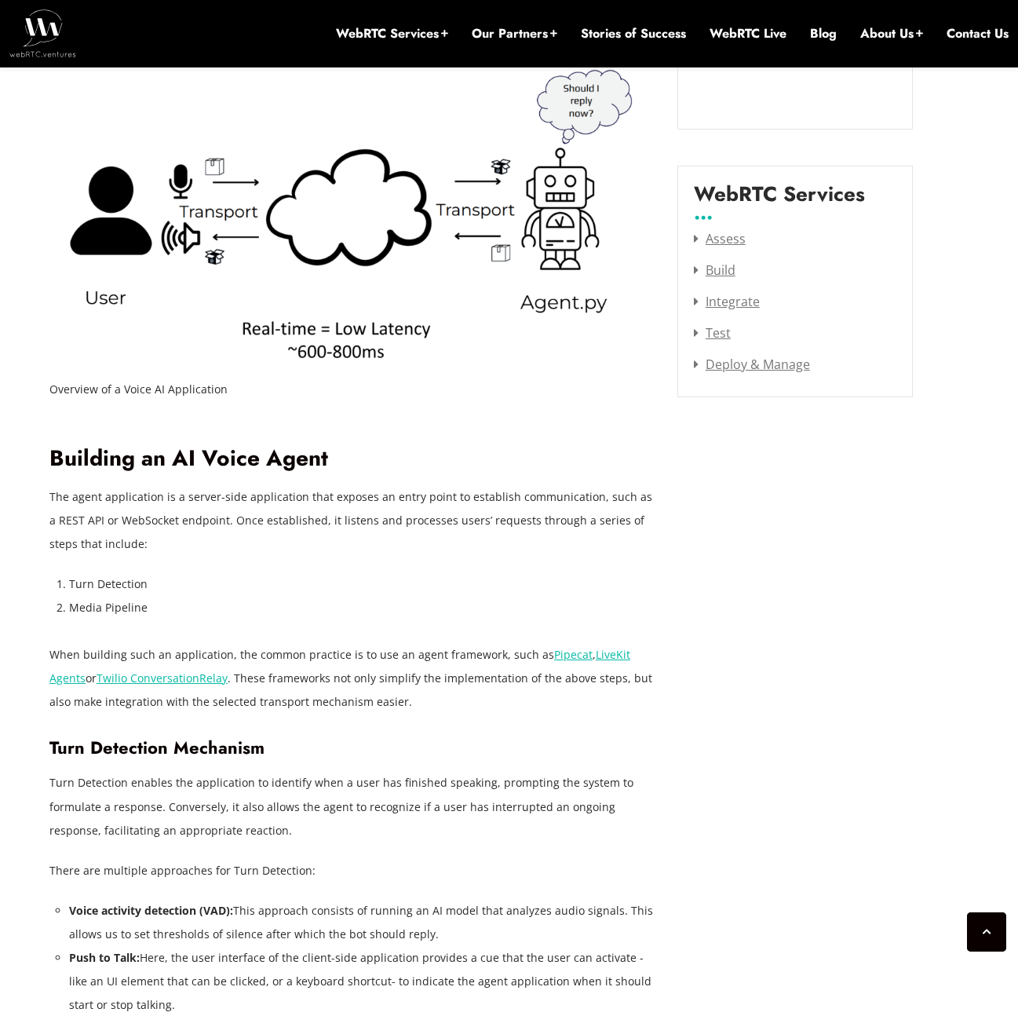
scroll to position [1999, 0]
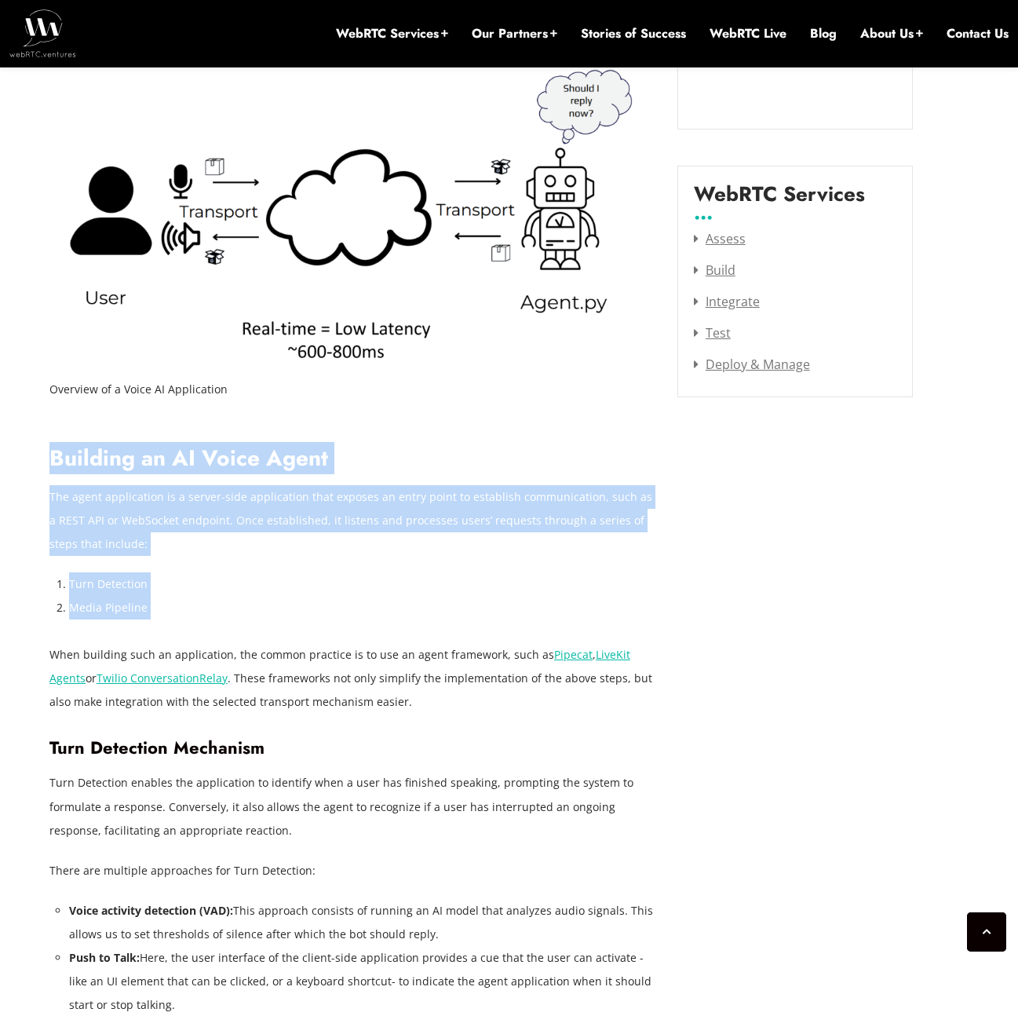
drag, startPoint x: 524, startPoint y: 418, endPoint x: 695, endPoint y: 631, distance: 272.6
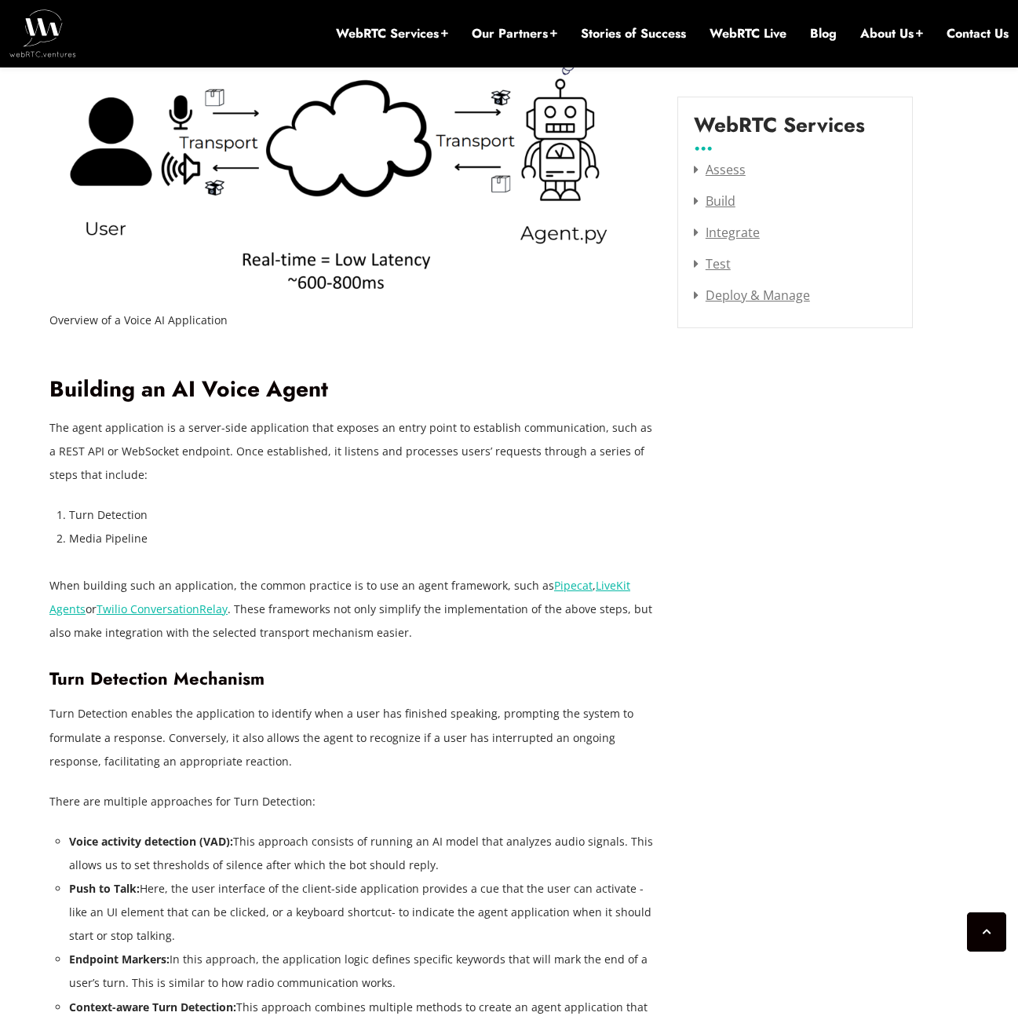
scroll to position [2069, 0]
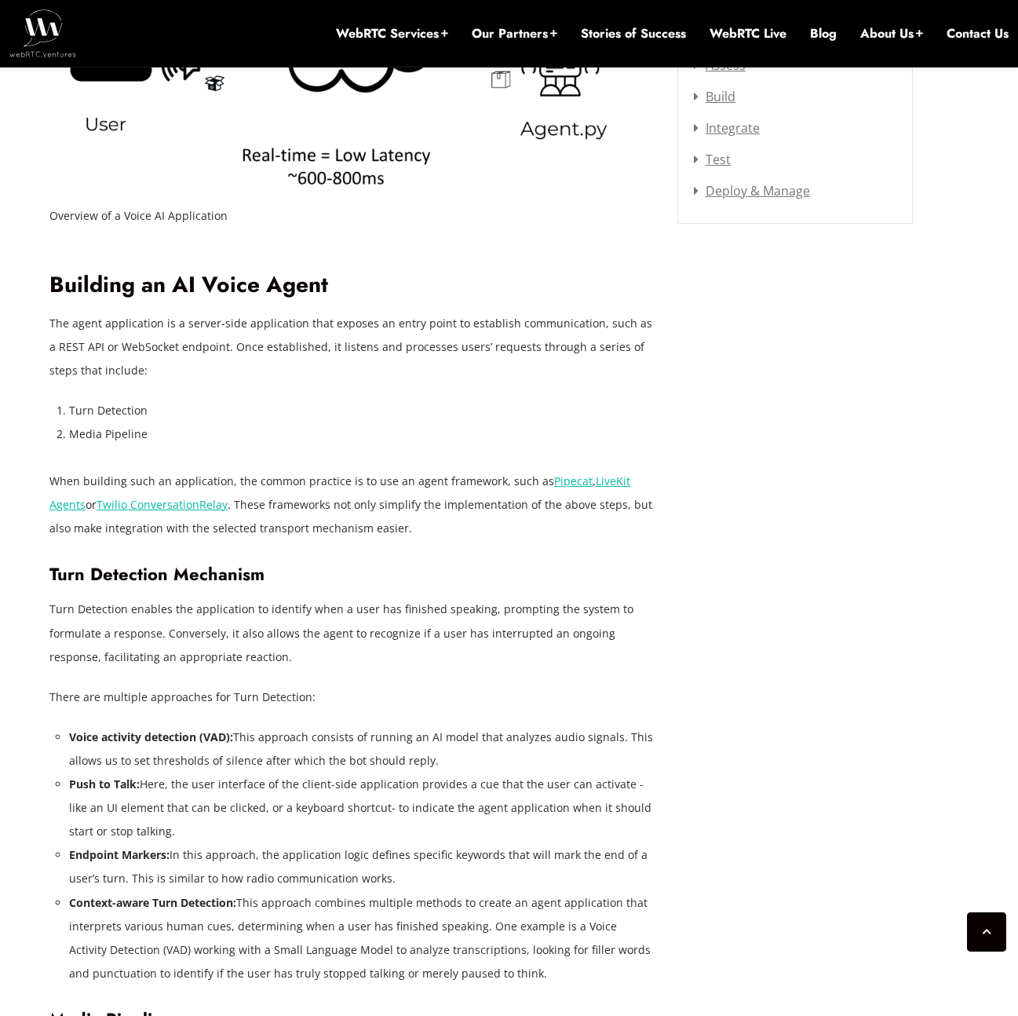
scroll to position [2175, 0]
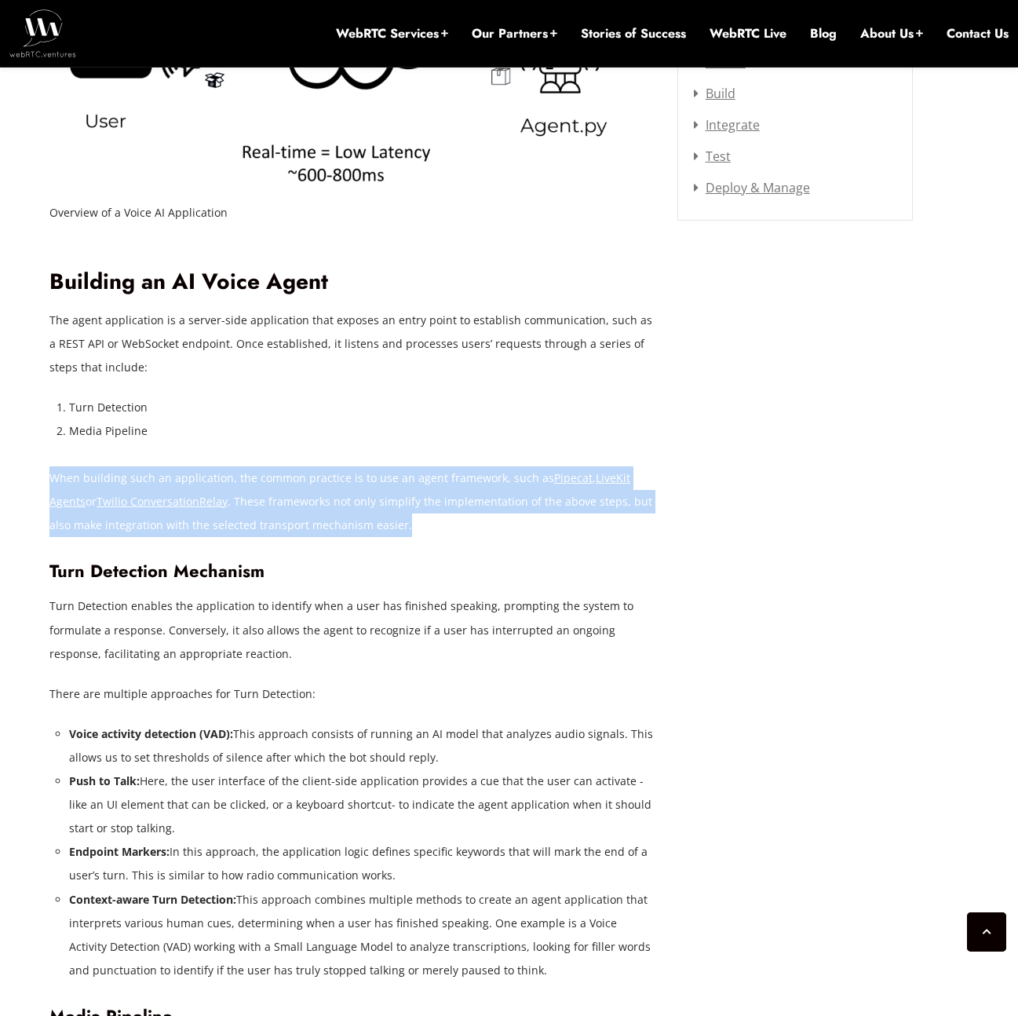
drag, startPoint x: 57, startPoint y: 477, endPoint x: 421, endPoint y: 530, distance: 367.4
click at [421, 530] on p "When building such an application, the common practice is to use an agent frame…" at bounding box center [351, 501] width 604 height 71
copy p "When building such an application, the common practice is to use an agent frame…"
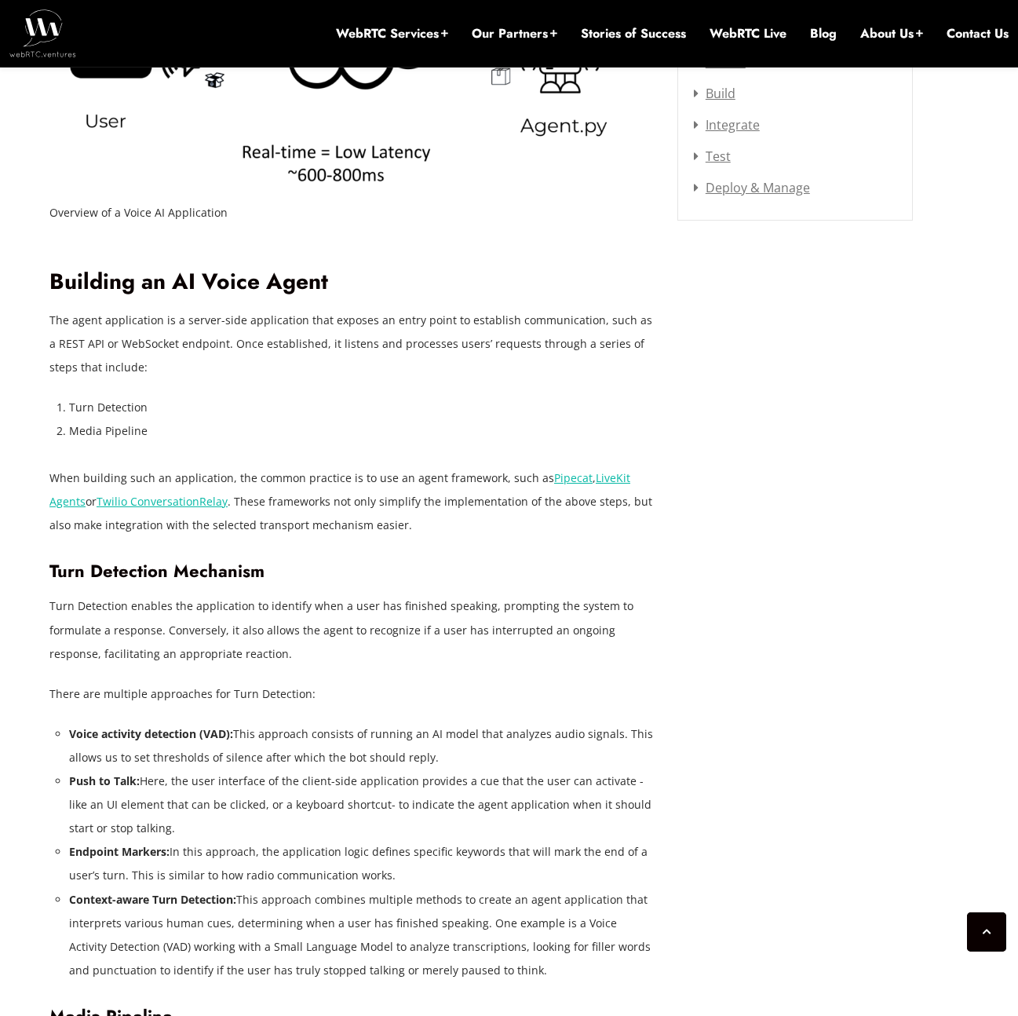
click at [562, 484] on link "Pipecat" at bounding box center [573, 477] width 38 height 15
